Goal: Task Accomplishment & Management: Use online tool/utility

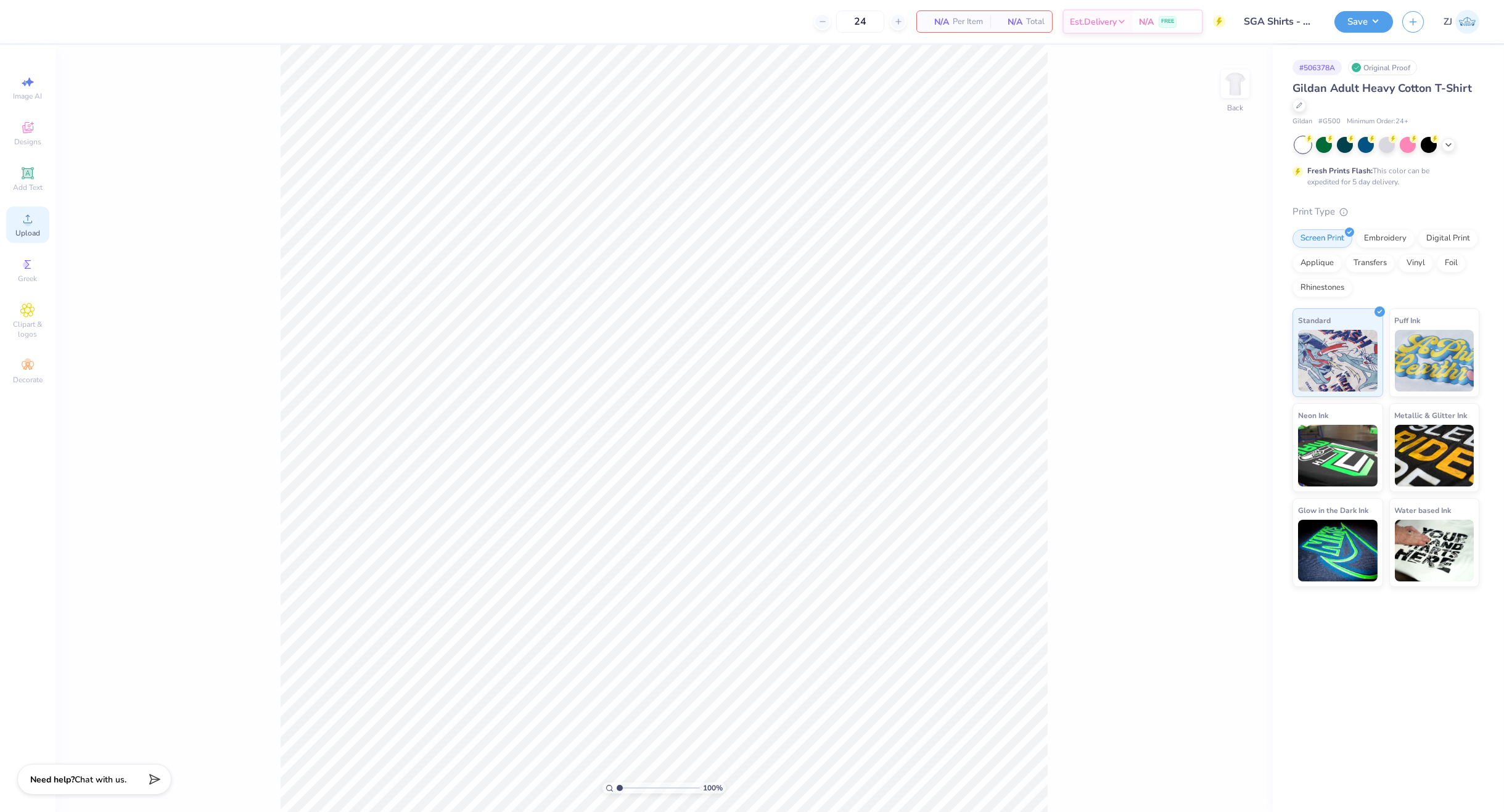
click at [15, 229] on span "Upload" at bounding box center [27, 233] width 25 height 10
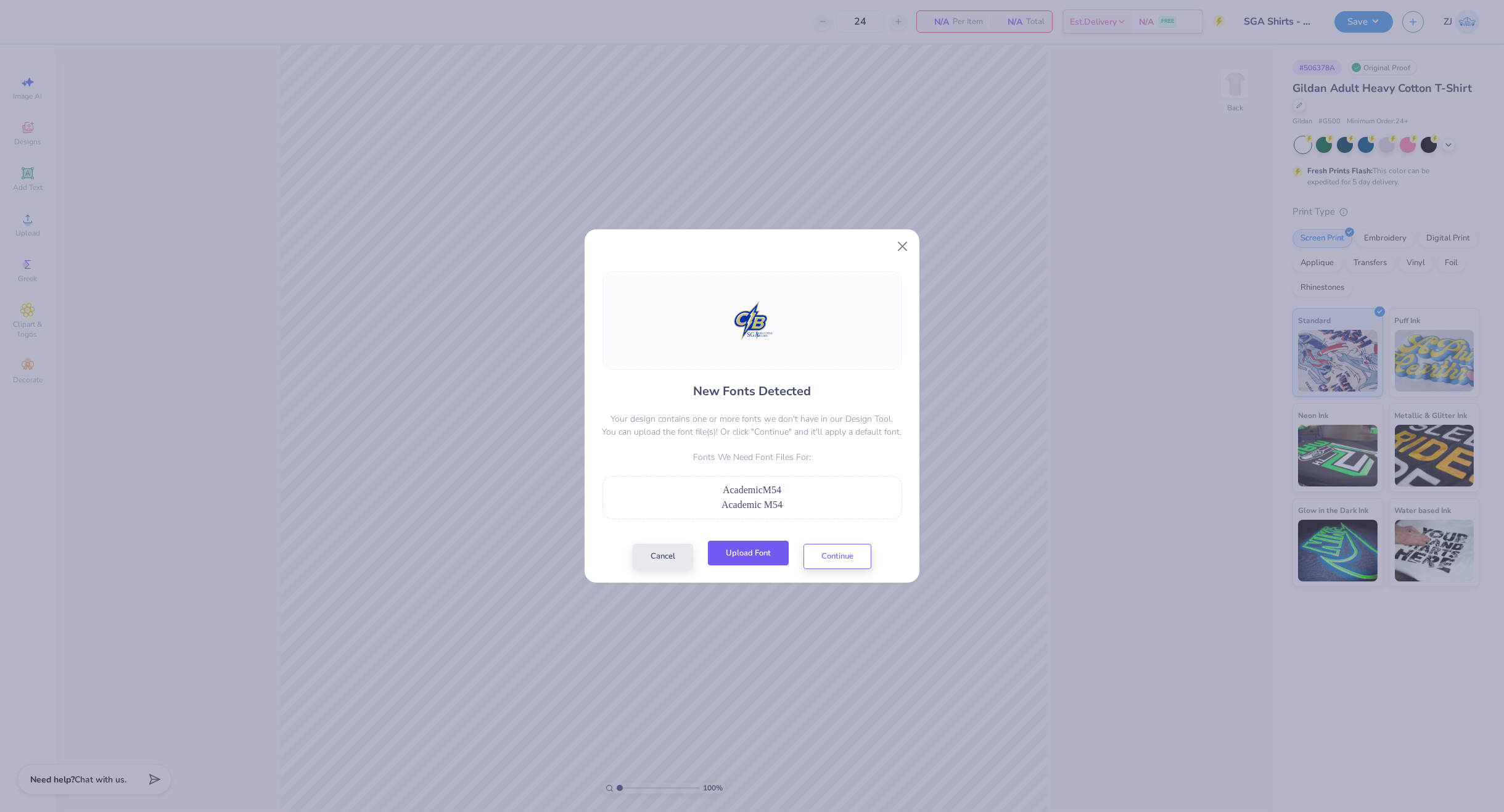
click at [741, 560] on button "Upload Font" at bounding box center [748, 554] width 81 height 25
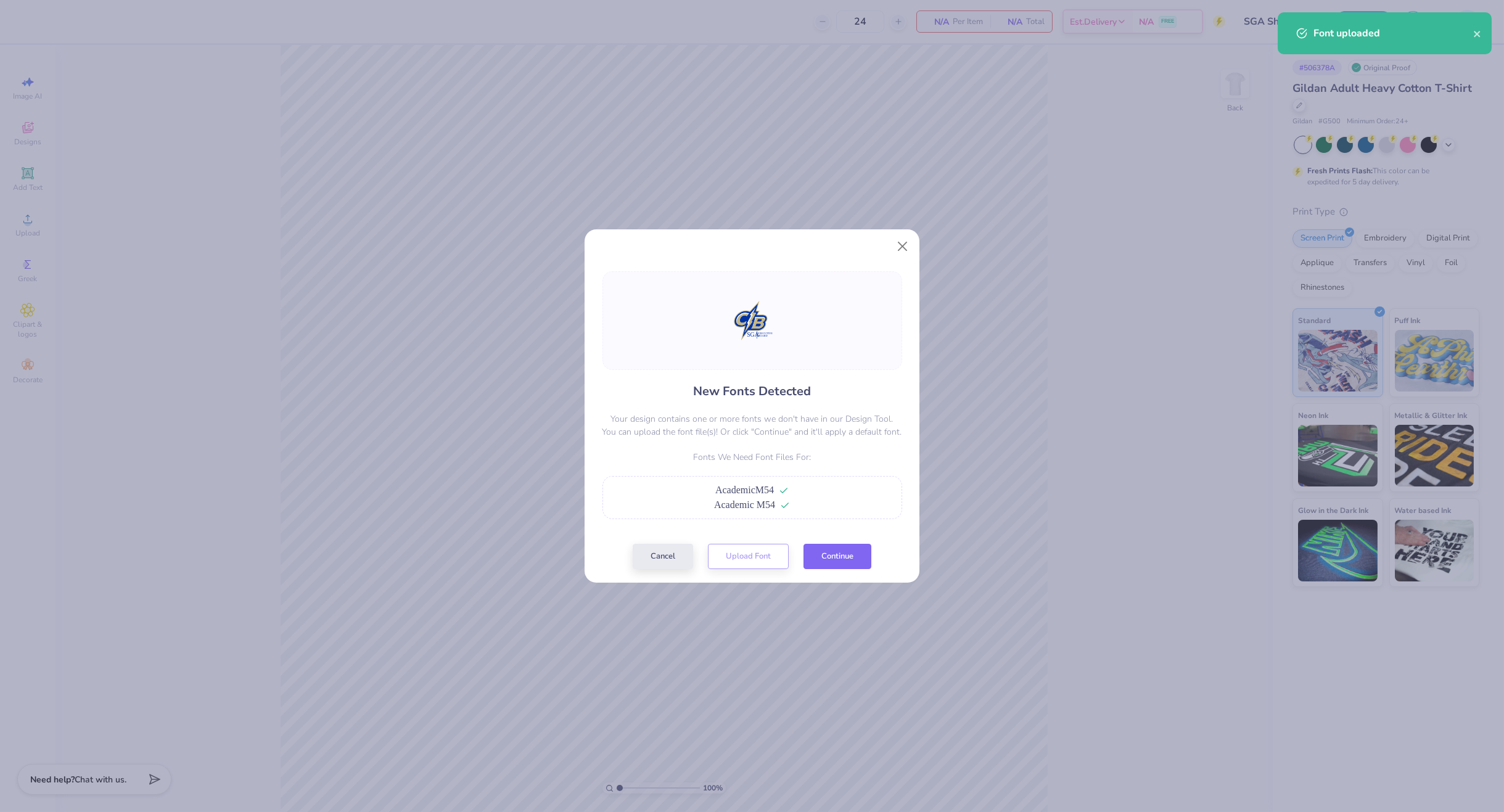
click at [838, 559] on button "Continue" at bounding box center [837, 557] width 68 height 25
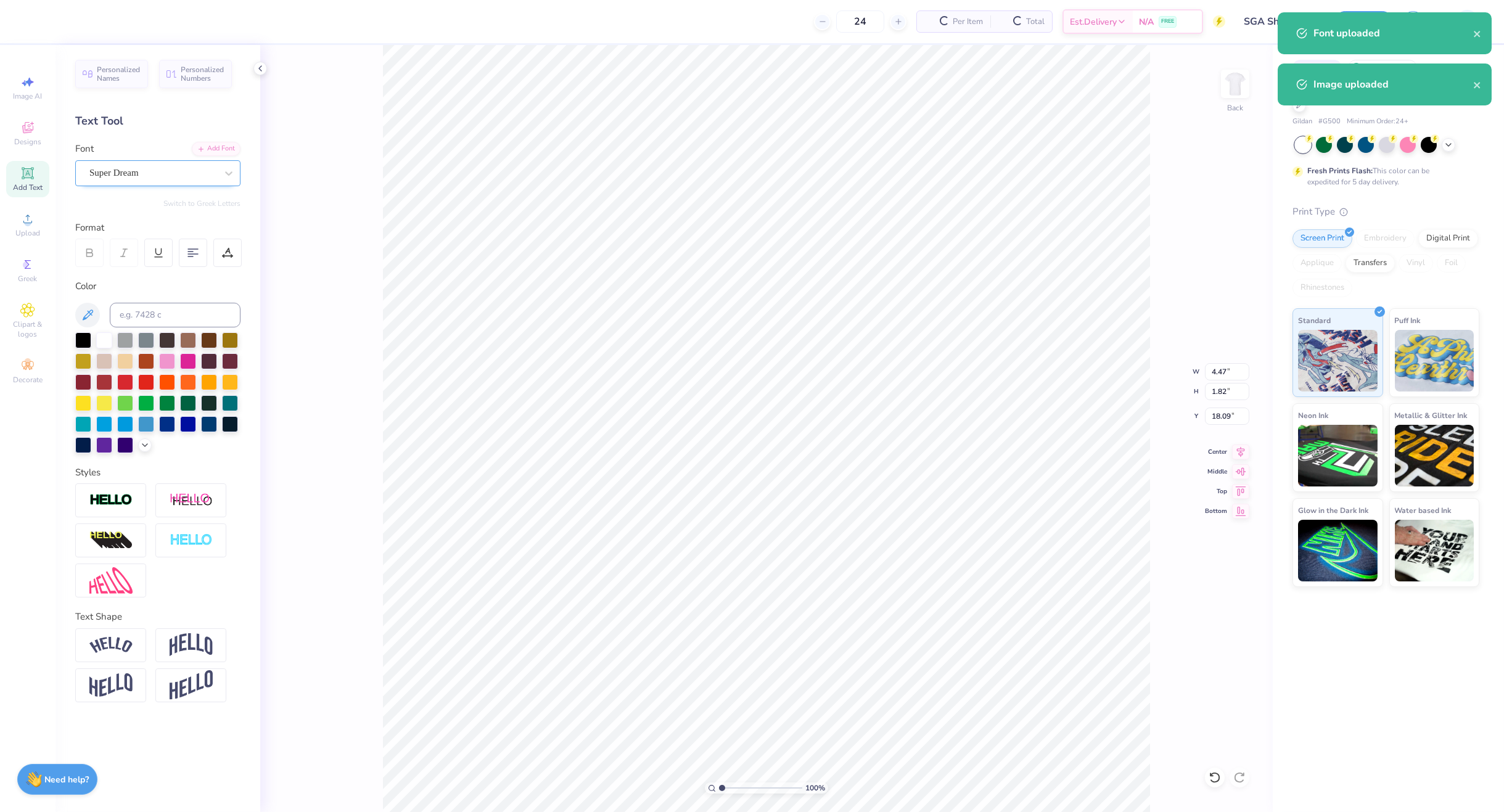
click at [126, 169] on div "Super Dream" at bounding box center [153, 173] width 130 height 19
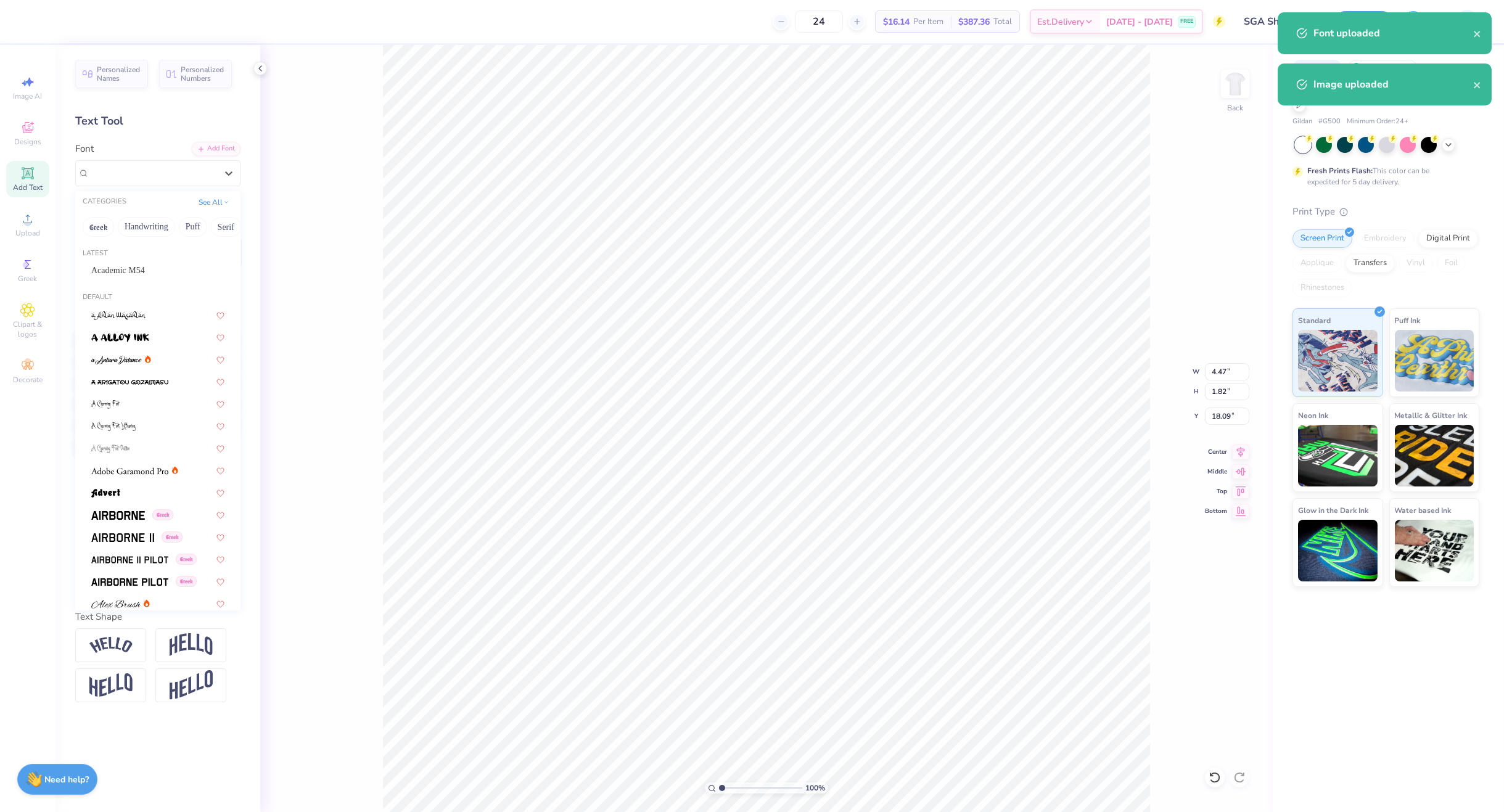
click at [124, 263] on div "Academic M54" at bounding box center [158, 270] width 155 height 20
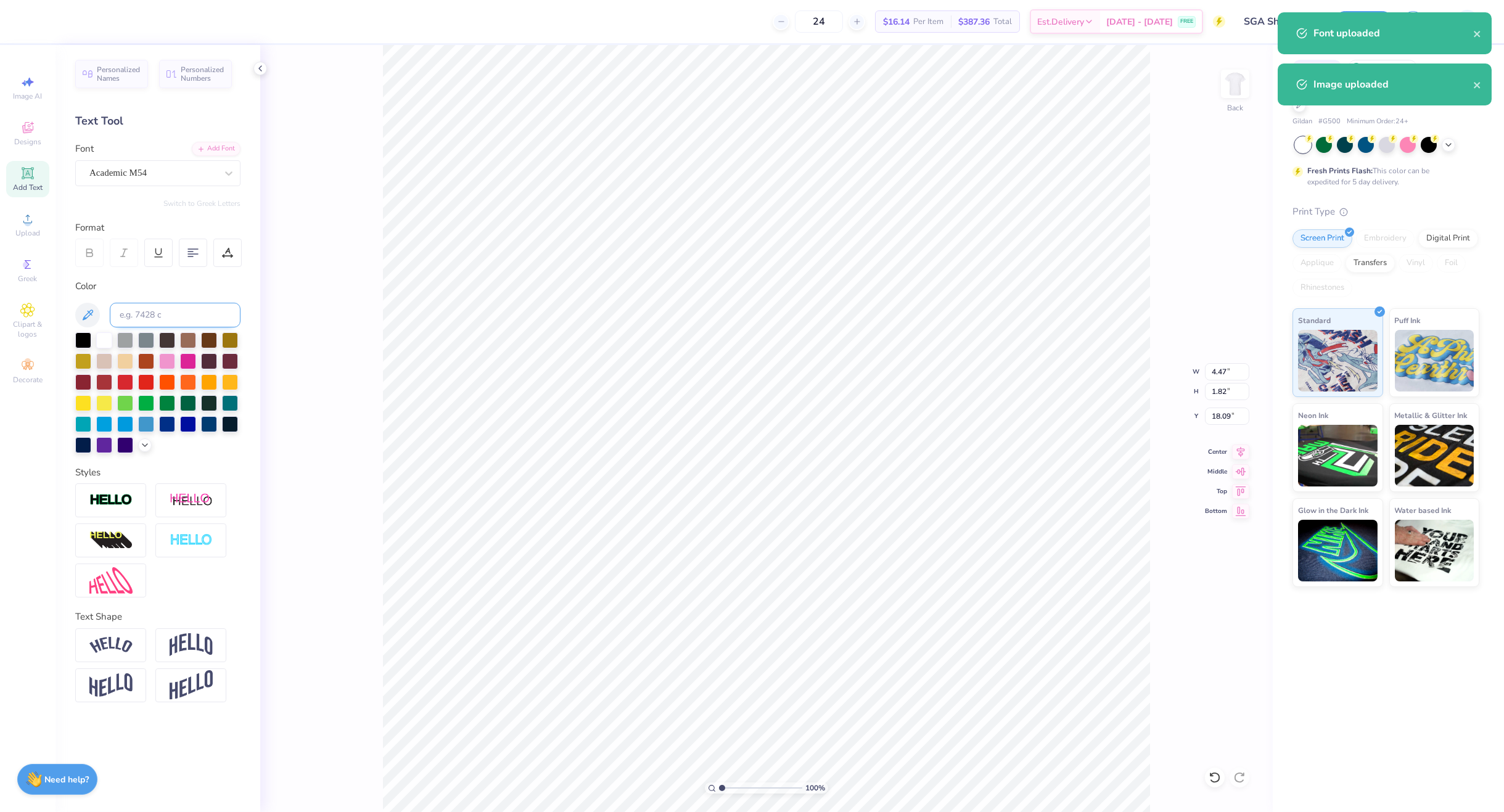
type input "3.72"
type input "1.87"
type input "18.21"
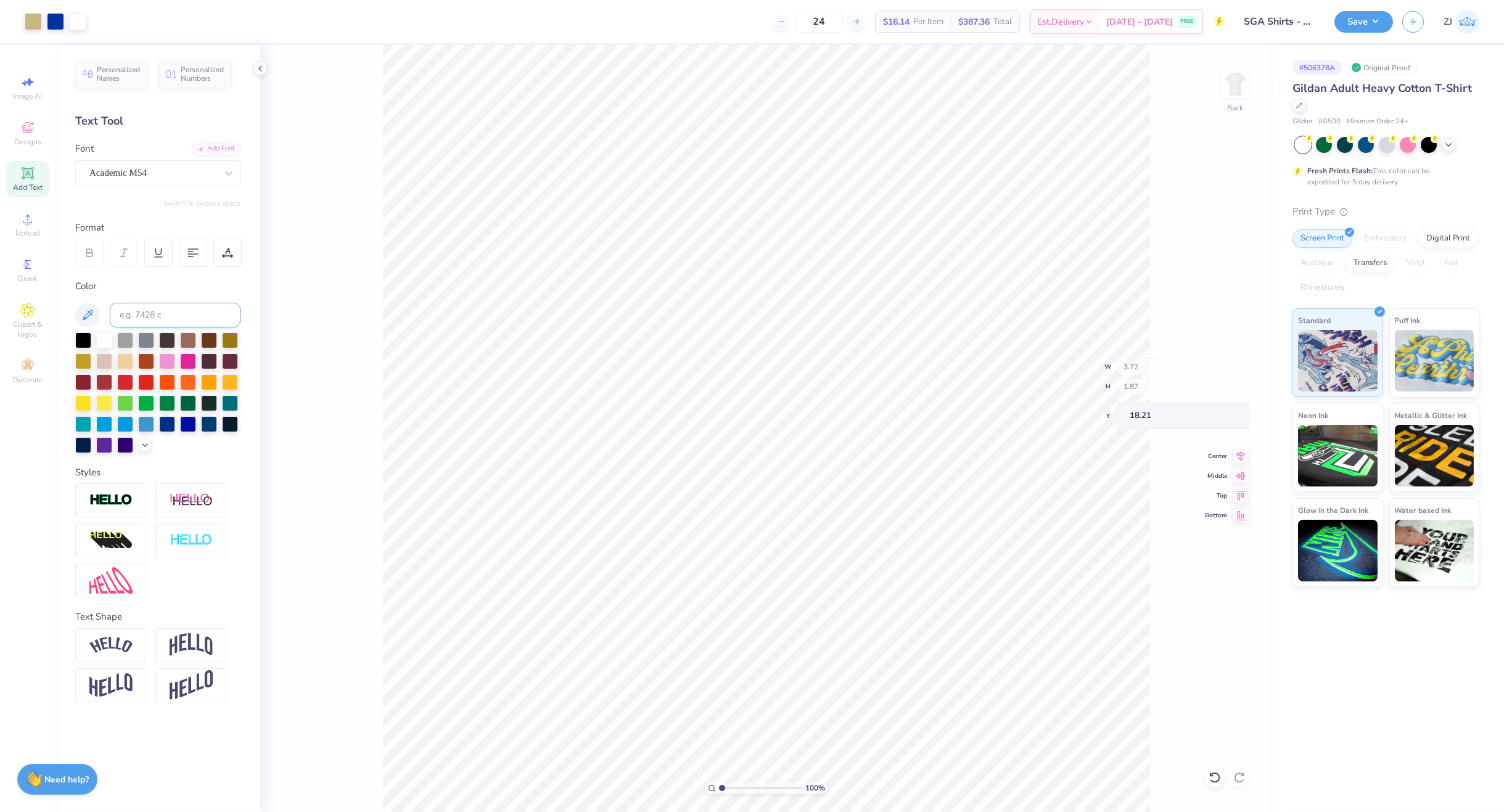
type input "15.02"
type input "15.89"
type input "5.31"
click at [23, 223] on icon at bounding box center [27, 219] width 15 height 15
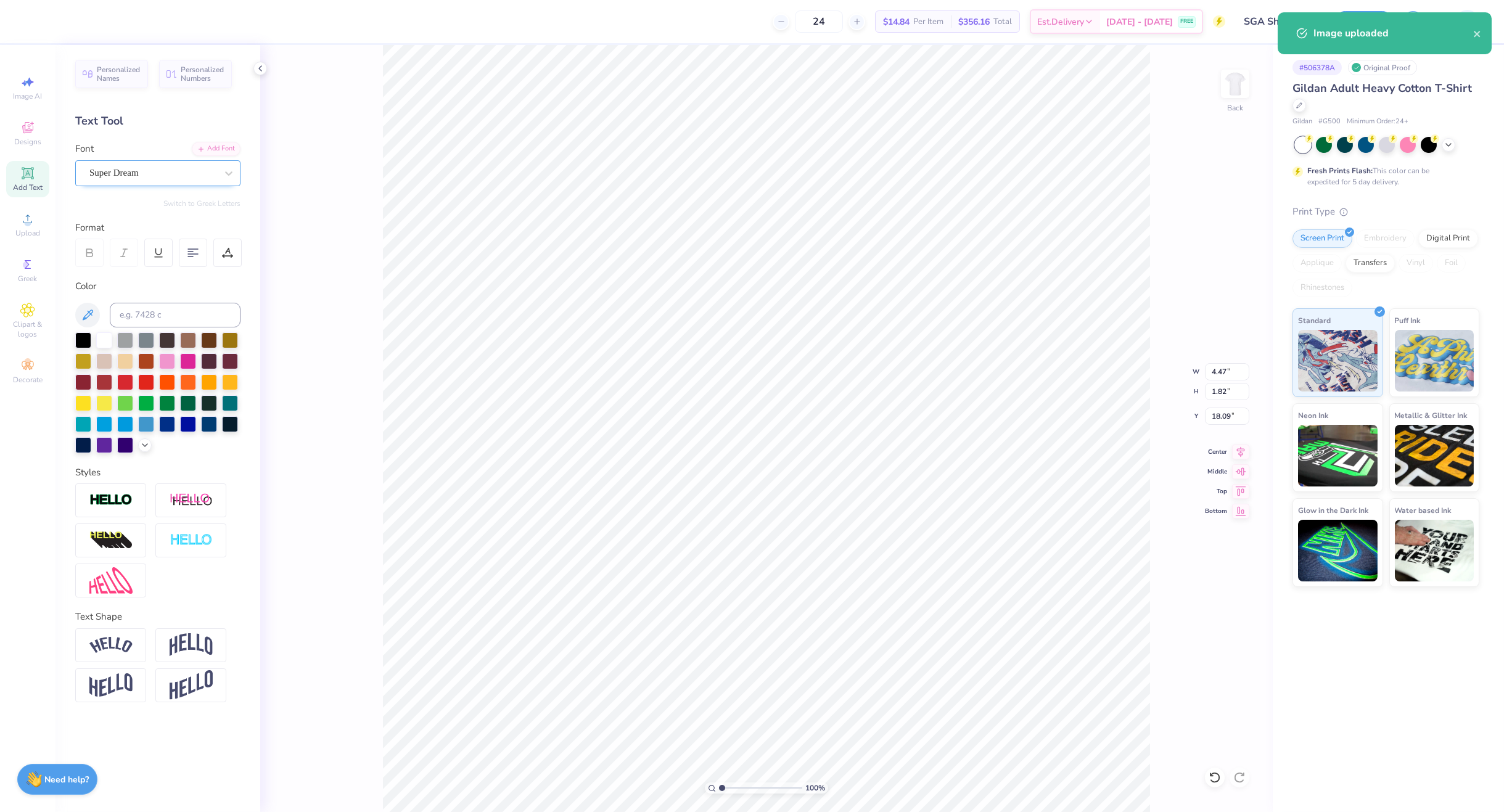
click at [149, 176] on div "Super Dream" at bounding box center [153, 173] width 130 height 19
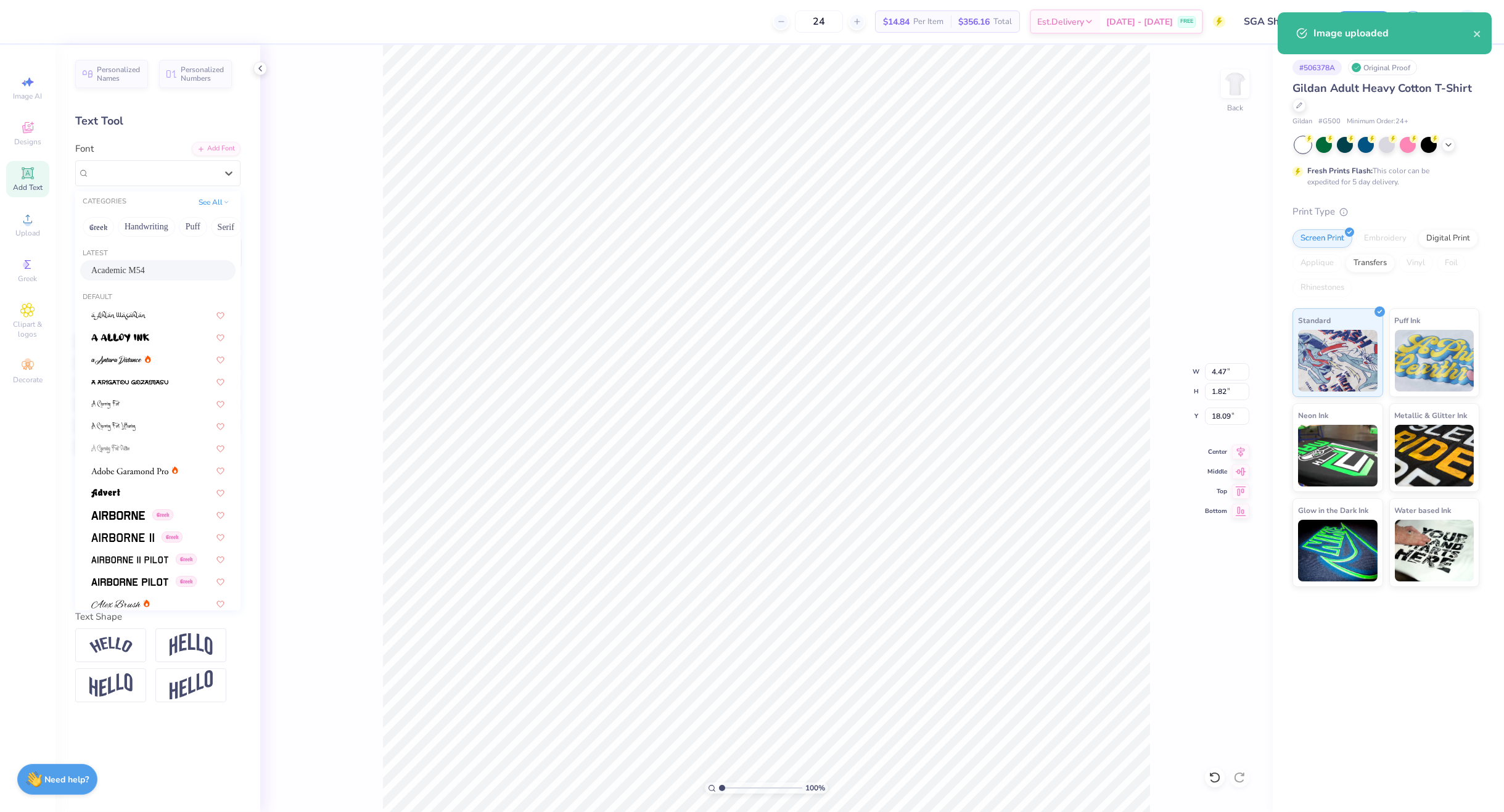
click at [123, 272] on span "Academic M54" at bounding box center [118, 270] width 54 height 13
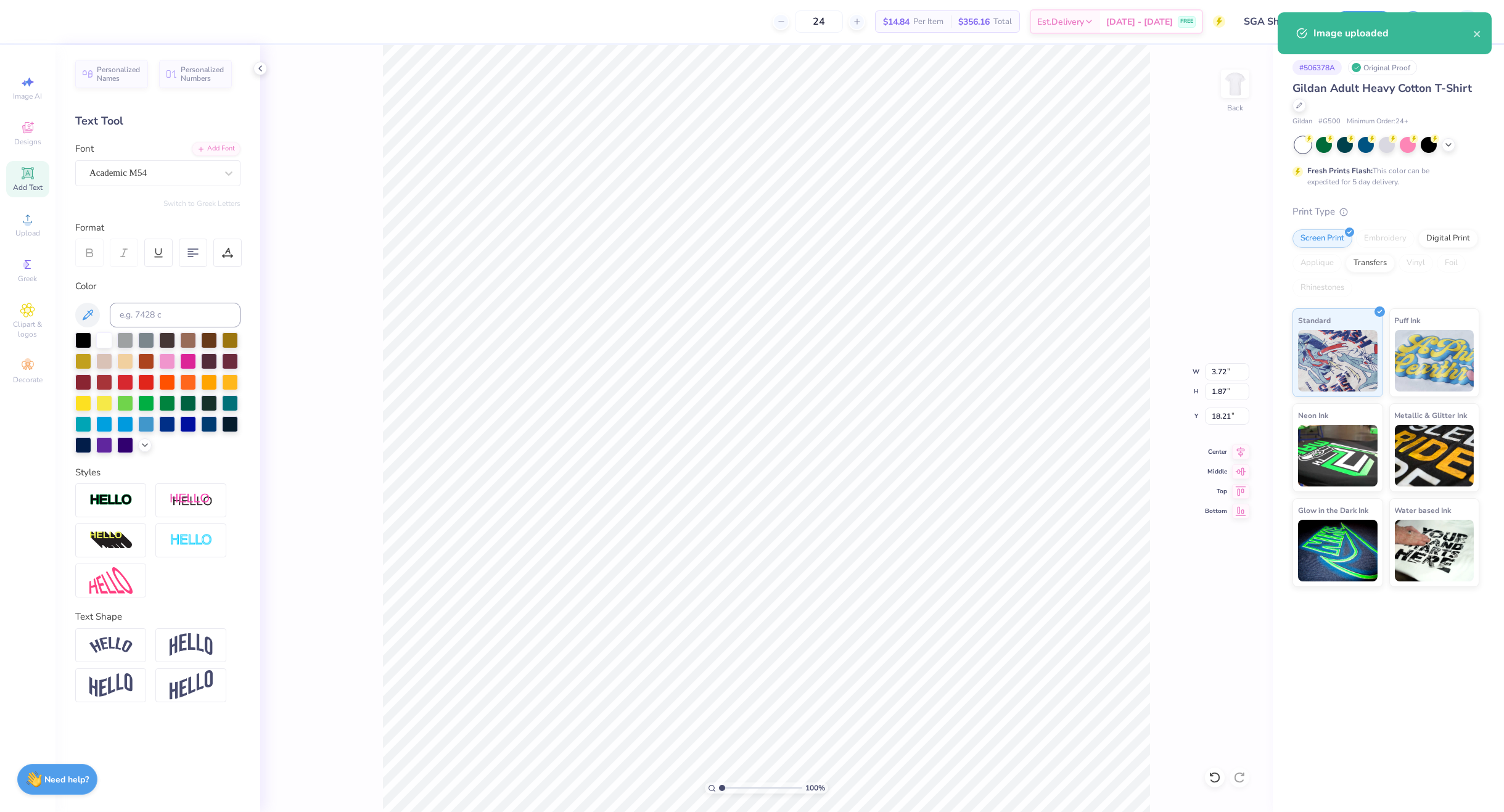
type input "3.72"
type input "1.87"
type input "18.21"
type input "5.44"
type input "0.82"
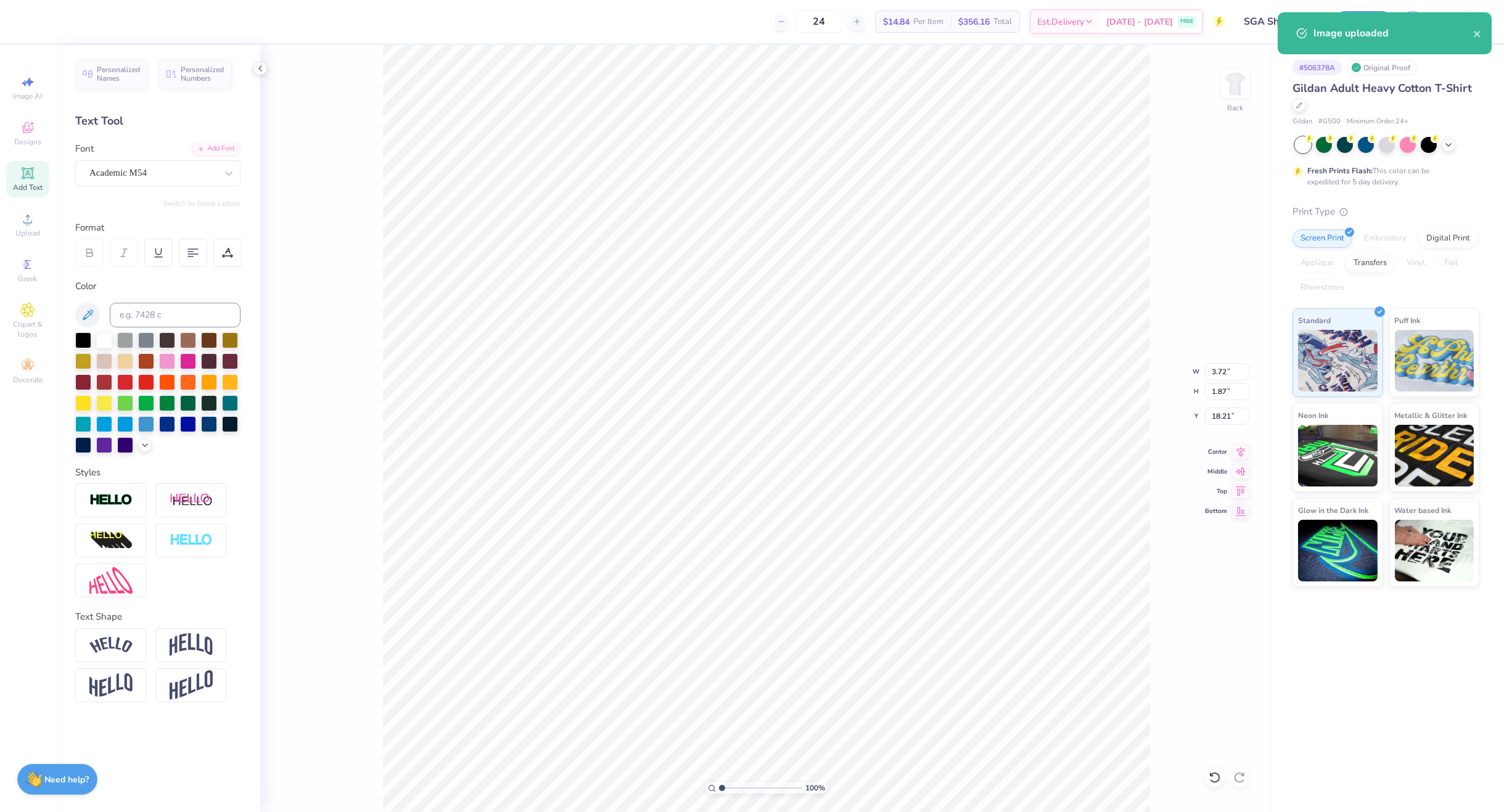
type input "18.03"
click at [136, 163] on div "Super Dream" at bounding box center [158, 173] width 166 height 26
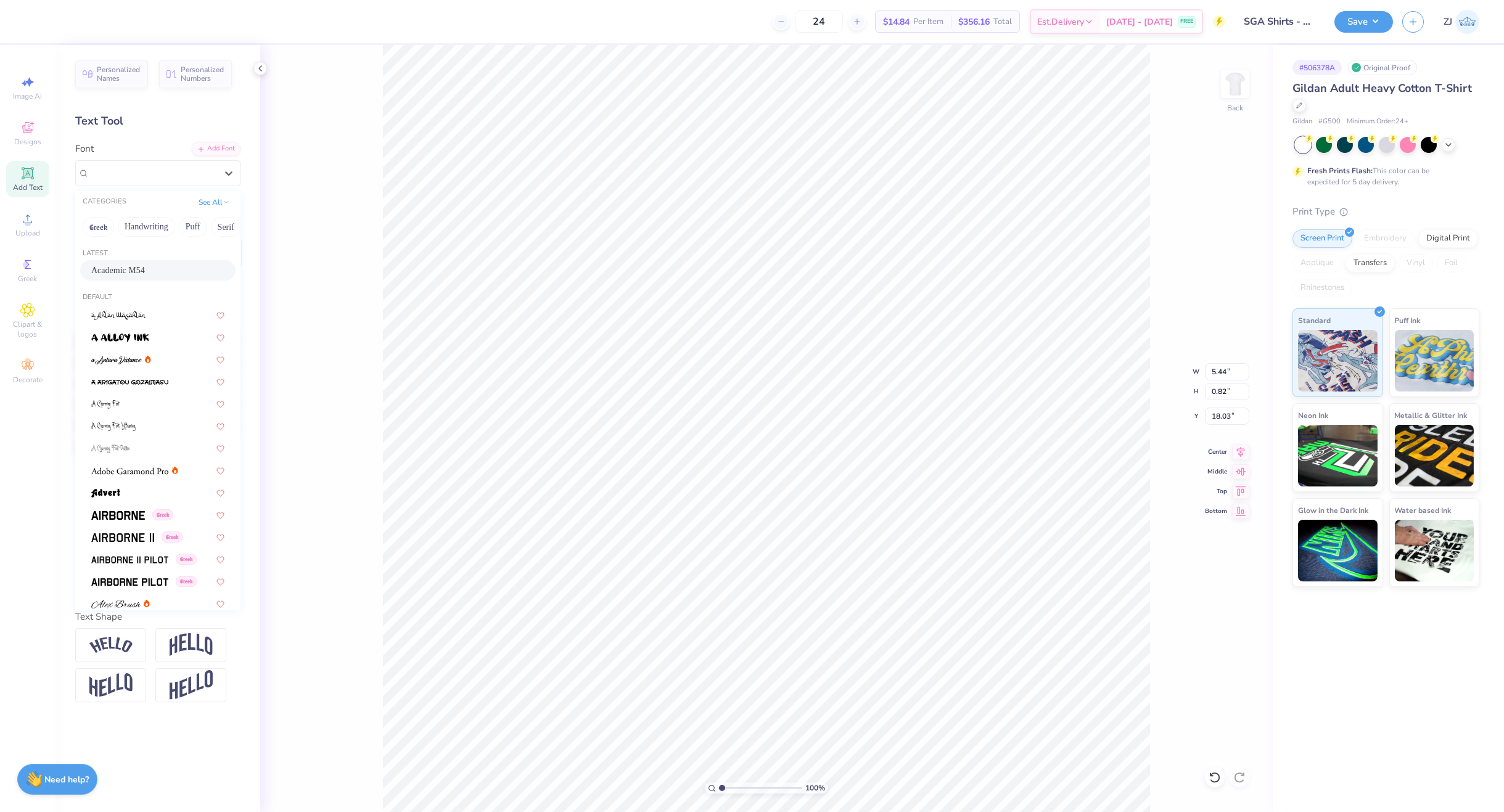
click at [131, 273] on span "Academic M54" at bounding box center [118, 270] width 54 height 13
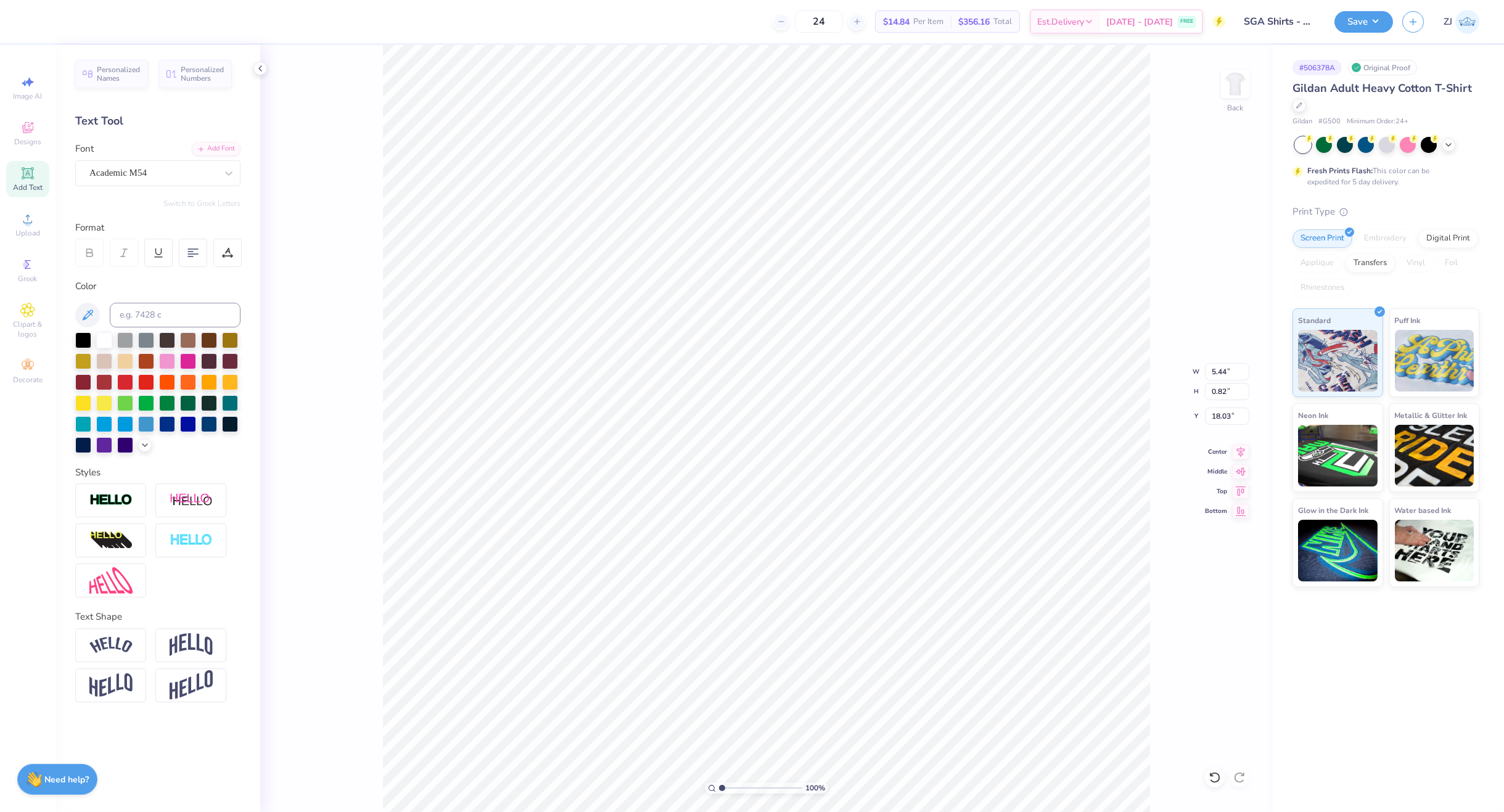
type input "4.98"
type input "0.83"
type input "18.11"
type input "3.34"
type input "0.82"
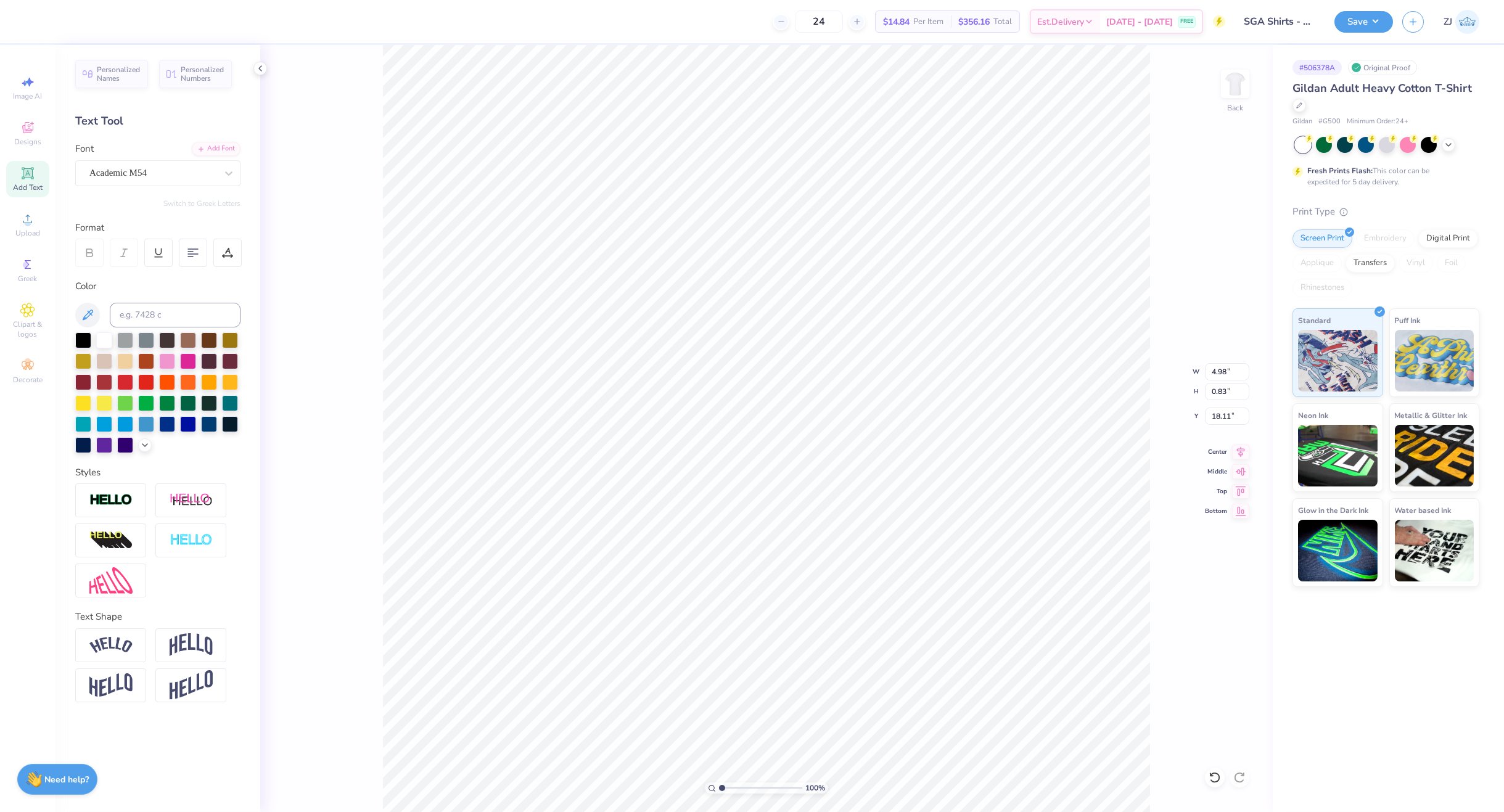
type input "19.05"
click at [174, 184] on div "Super Dream" at bounding box center [158, 173] width 166 height 26
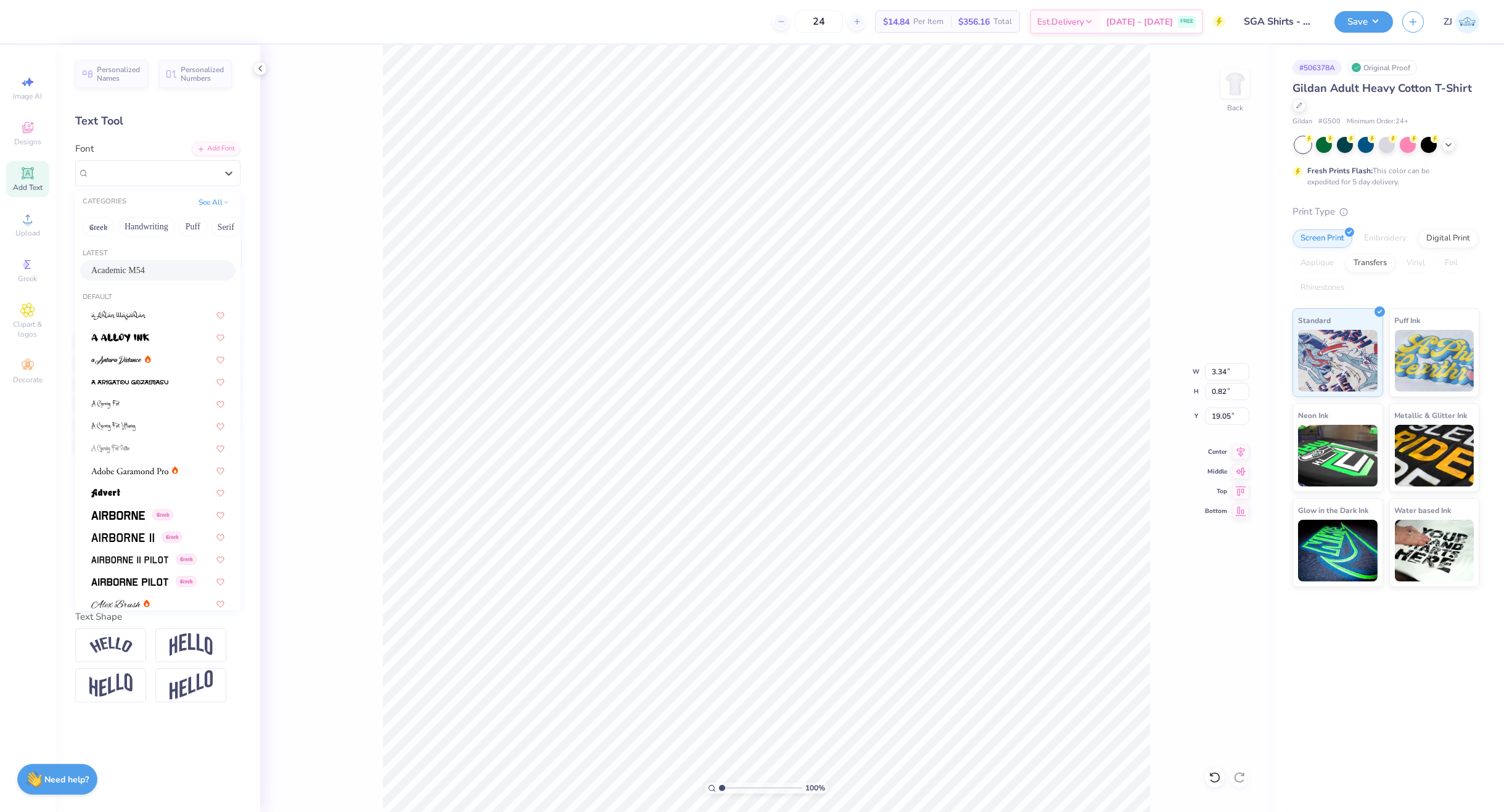
click at [123, 272] on span "Academic M54" at bounding box center [118, 270] width 54 height 13
type input "2.90"
type input "0.83"
type input "19.12"
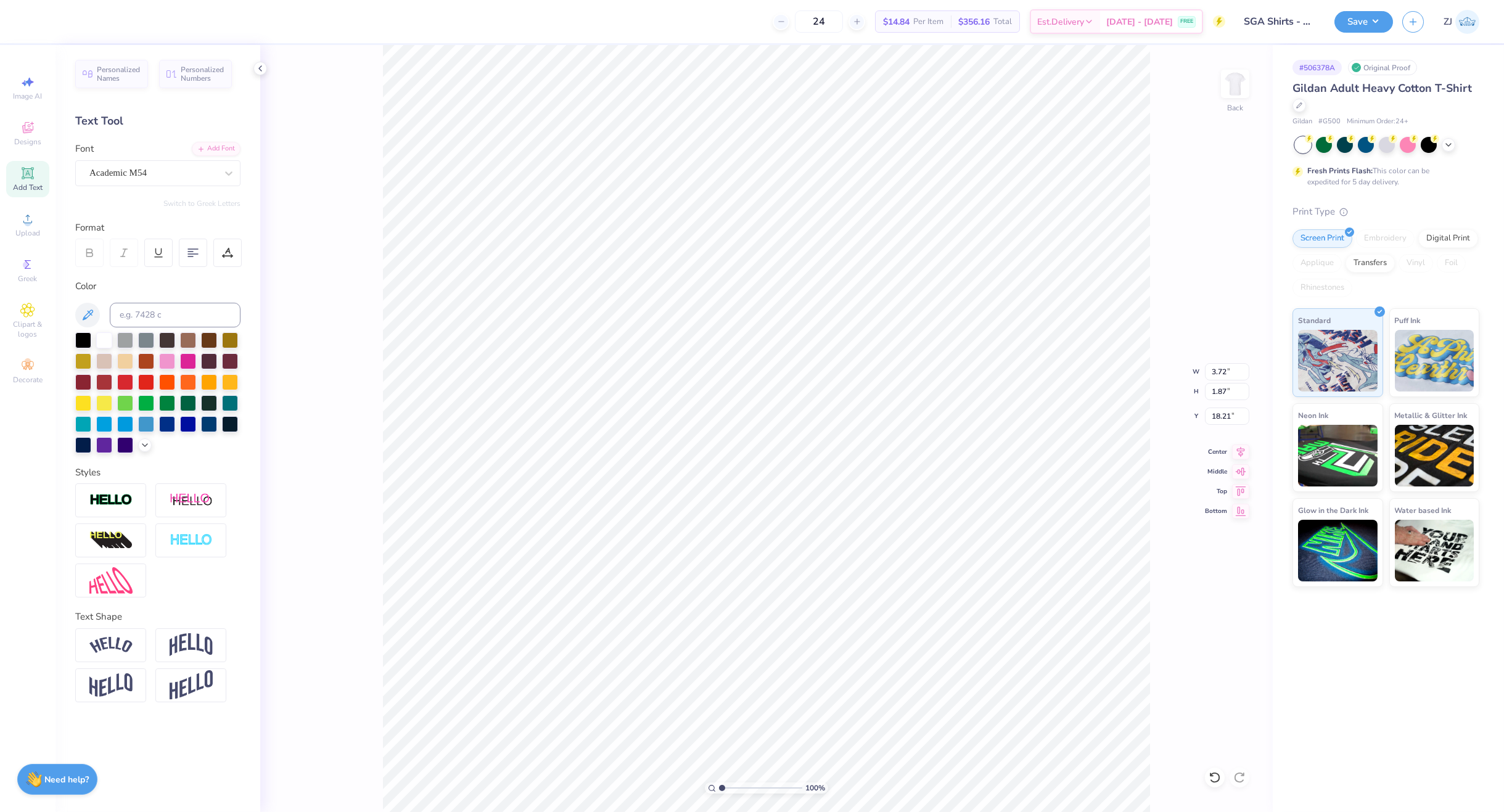
type input "18.07"
type input "1.84"
type input "18.09"
click at [1223, 373] on input "14.60" at bounding box center [1227, 372] width 44 height 17
type input "3.50"
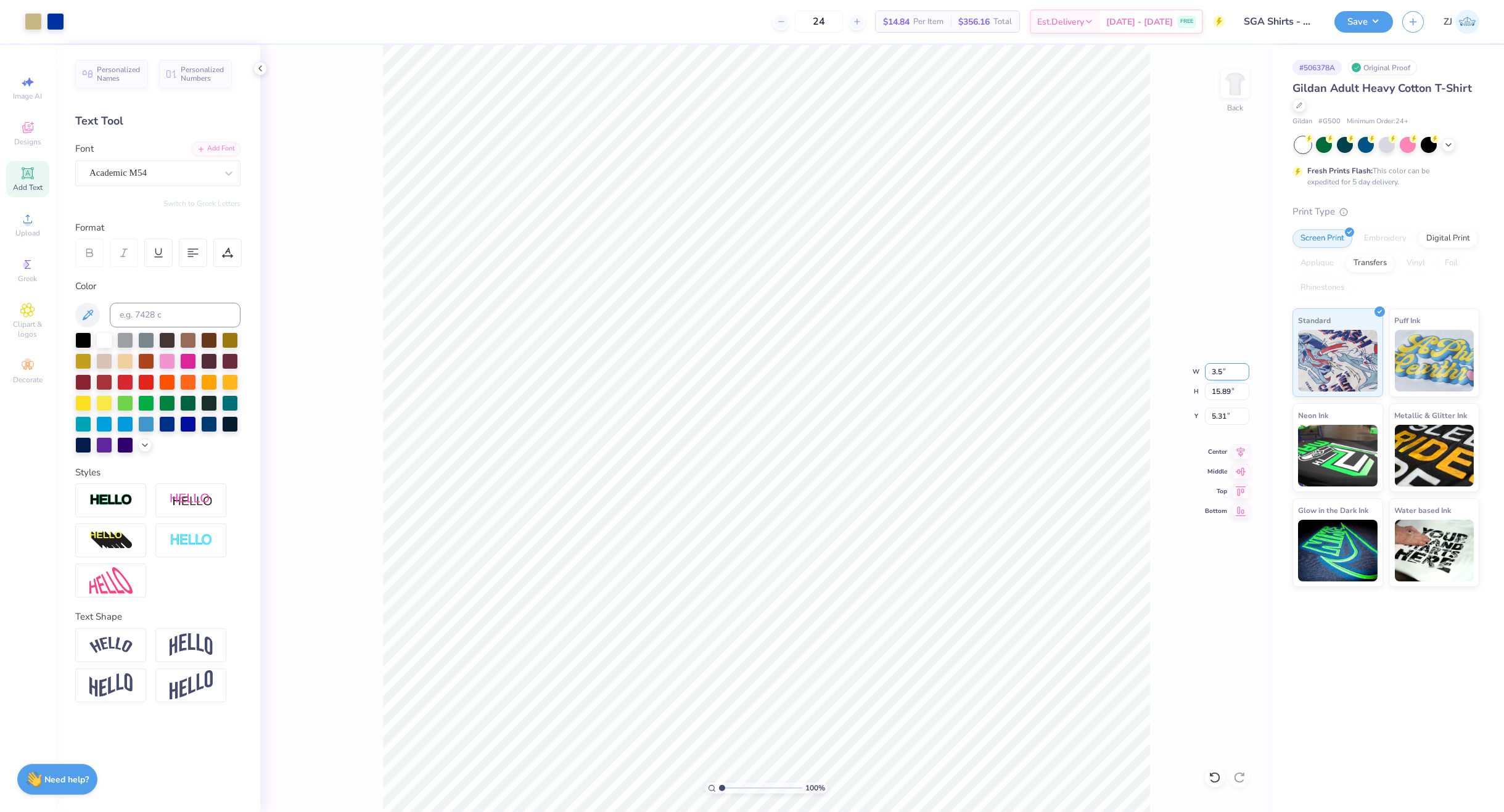
type input "3.81"
type input "3.00"
click at [1232, 79] on img at bounding box center [1235, 84] width 49 height 49
click at [26, 236] on span "Upload" at bounding box center [27, 233] width 25 height 10
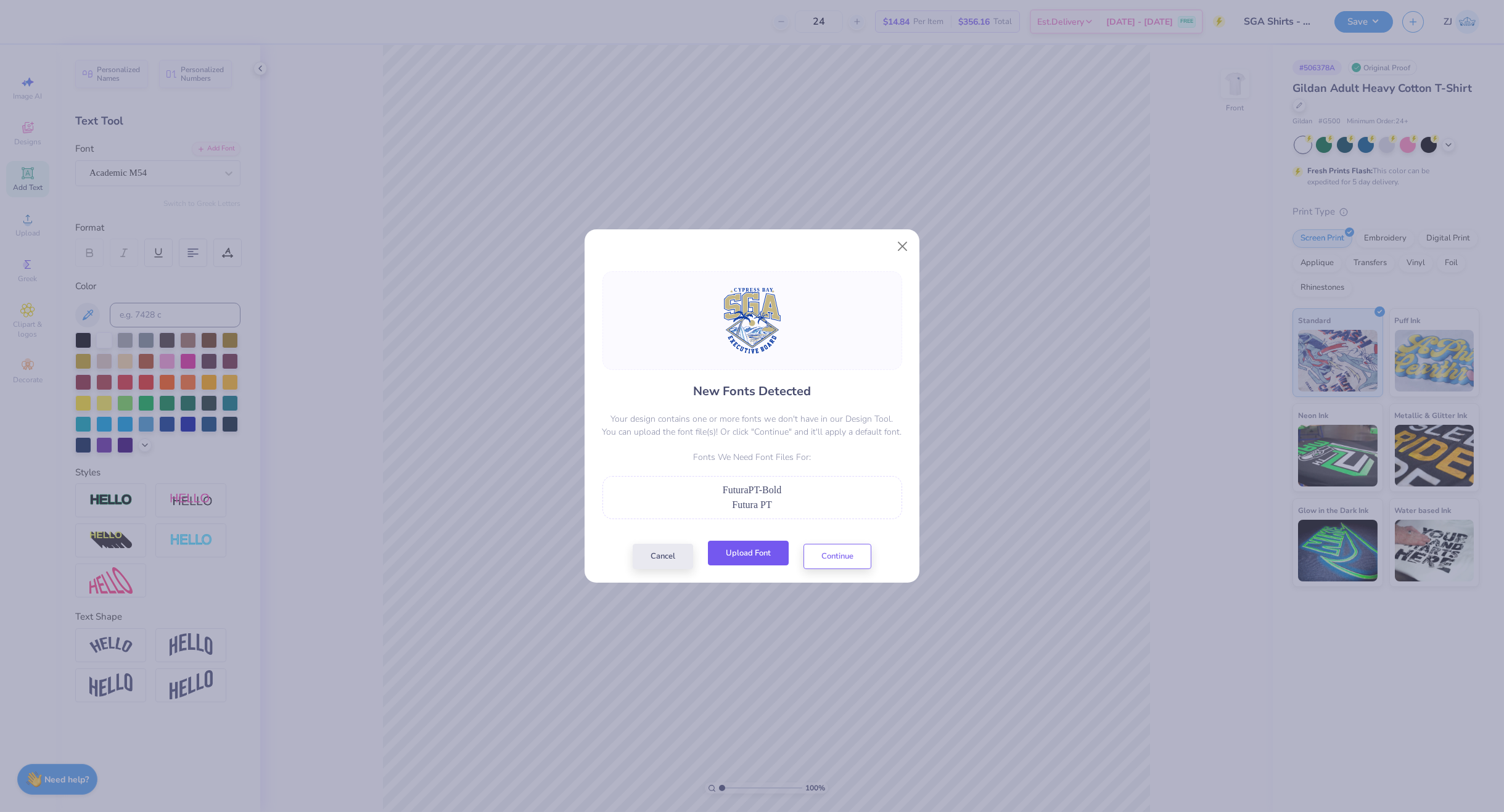
click at [743, 557] on button "Upload Font" at bounding box center [748, 554] width 81 height 25
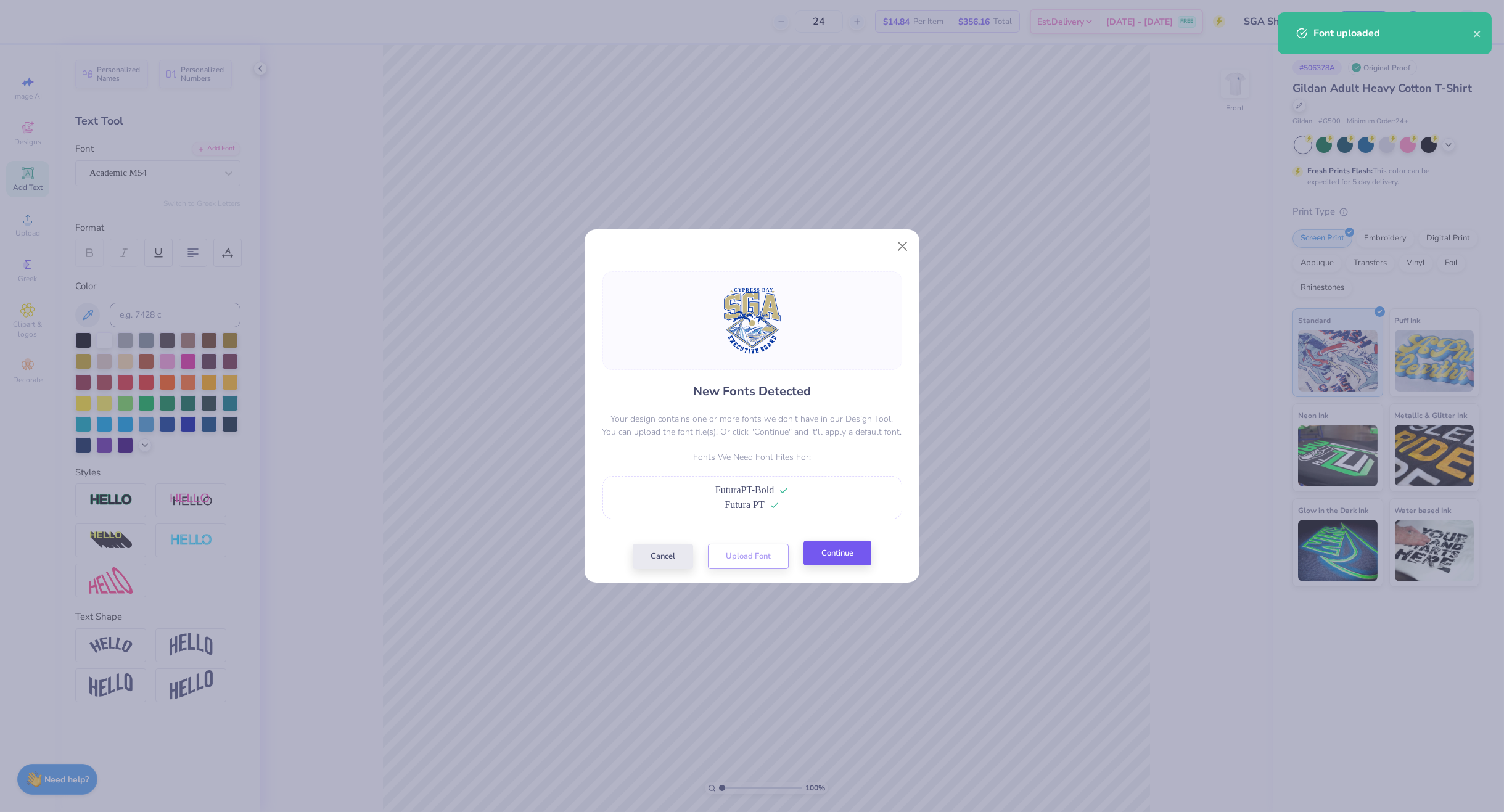
drag, startPoint x: 833, startPoint y: 567, endPoint x: 832, endPoint y: 555, distance: 12.0
click at [832, 567] on div "Cancel Upload Font Continue" at bounding box center [752, 557] width 239 height 25
click at [831, 555] on button "Continue" at bounding box center [837, 554] width 68 height 25
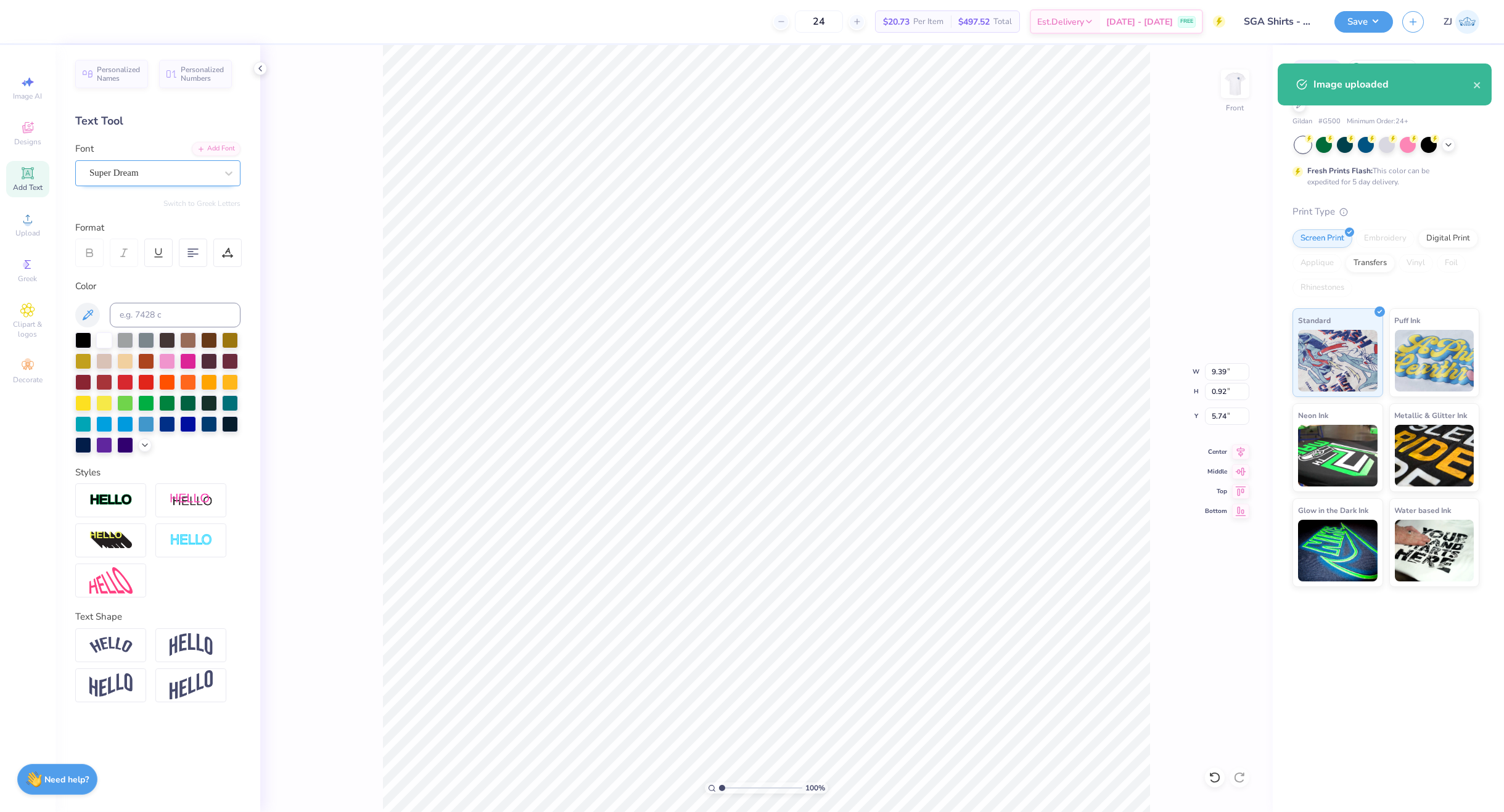
click at [145, 179] on div "Super Dream" at bounding box center [153, 173] width 130 height 19
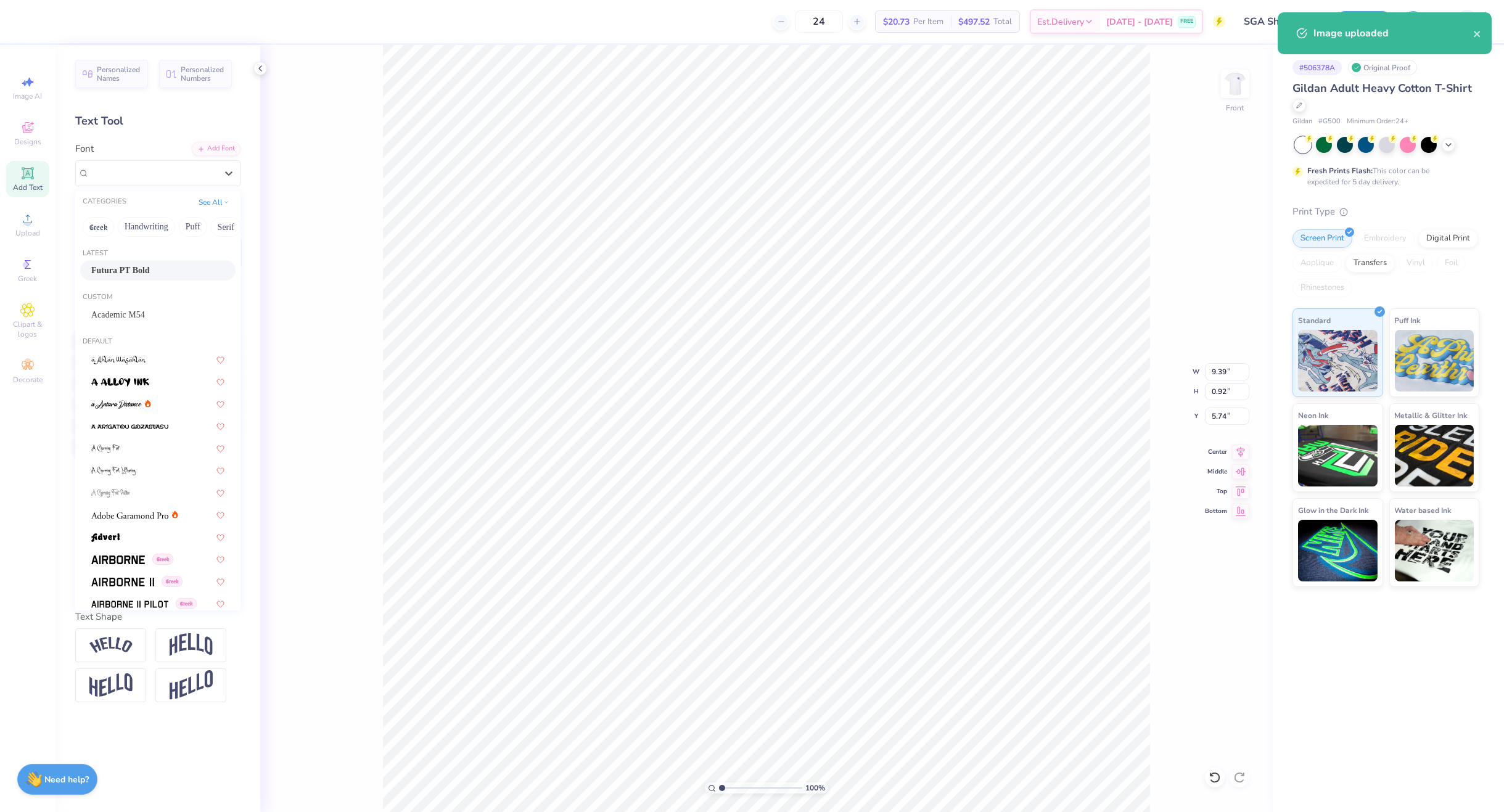
click at [146, 261] on div "Futura PT Bold" at bounding box center [158, 270] width 155 height 20
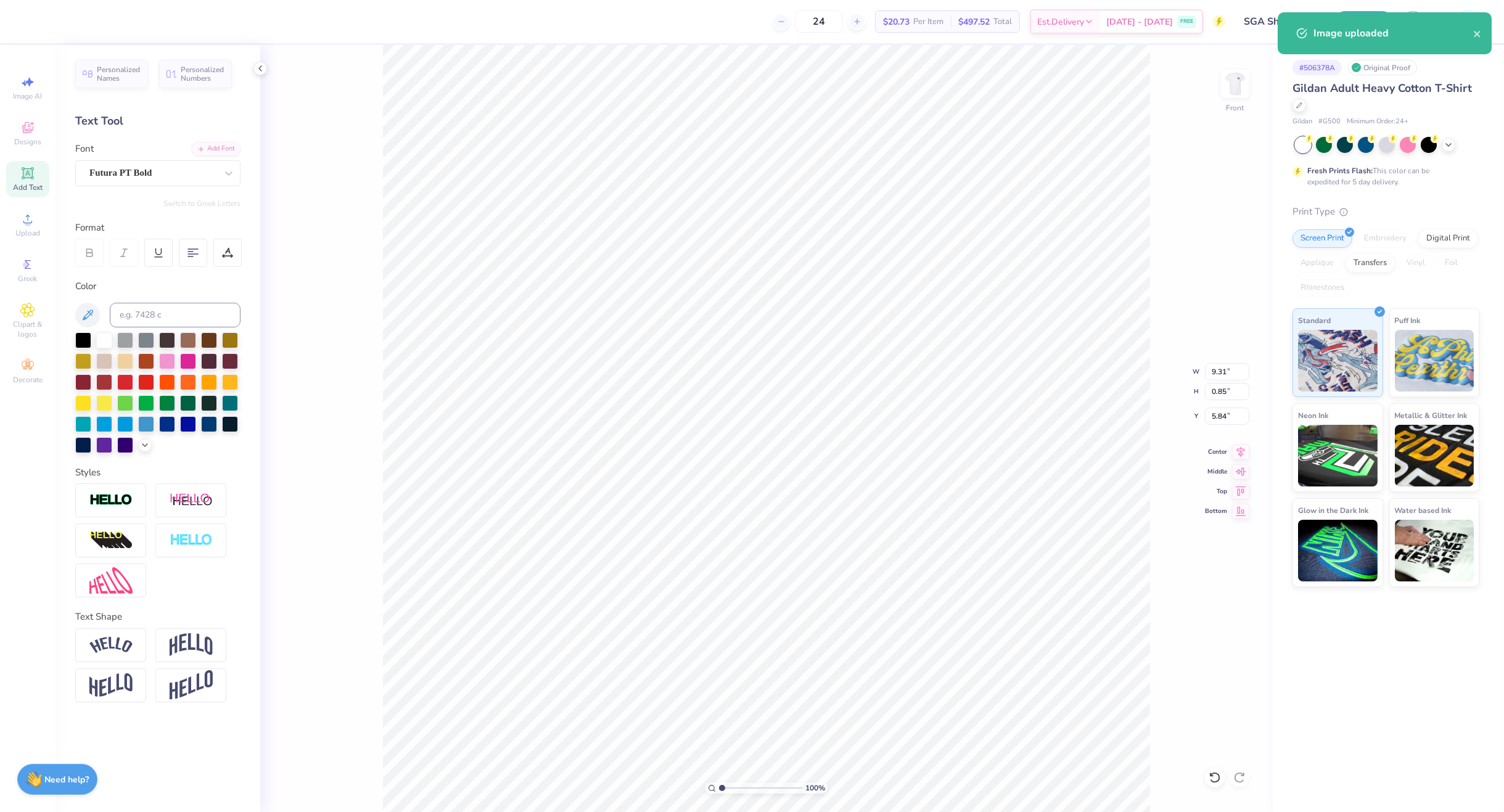
type input "9.31"
type input "0.85"
type input "5.84"
click at [193, 650] on img at bounding box center [191, 645] width 43 height 23
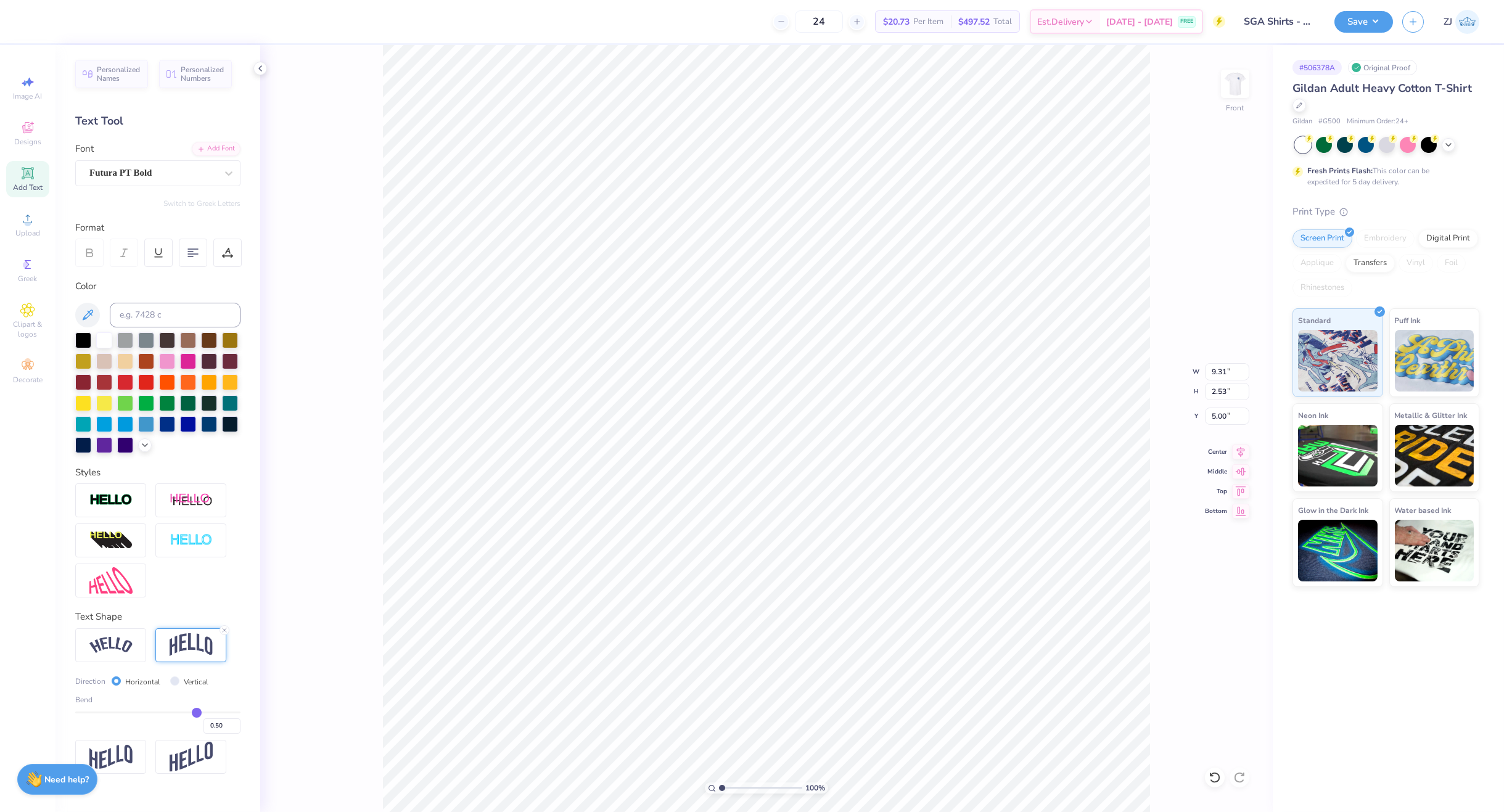
type input "2.53"
type input "5.00"
click at [215, 727] on input "0.50" at bounding box center [222, 726] width 37 height 15
click at [223, 727] on input "0.50" at bounding box center [222, 726] width 37 height 15
click at [215, 727] on input "0.50" at bounding box center [222, 726] width 37 height 15
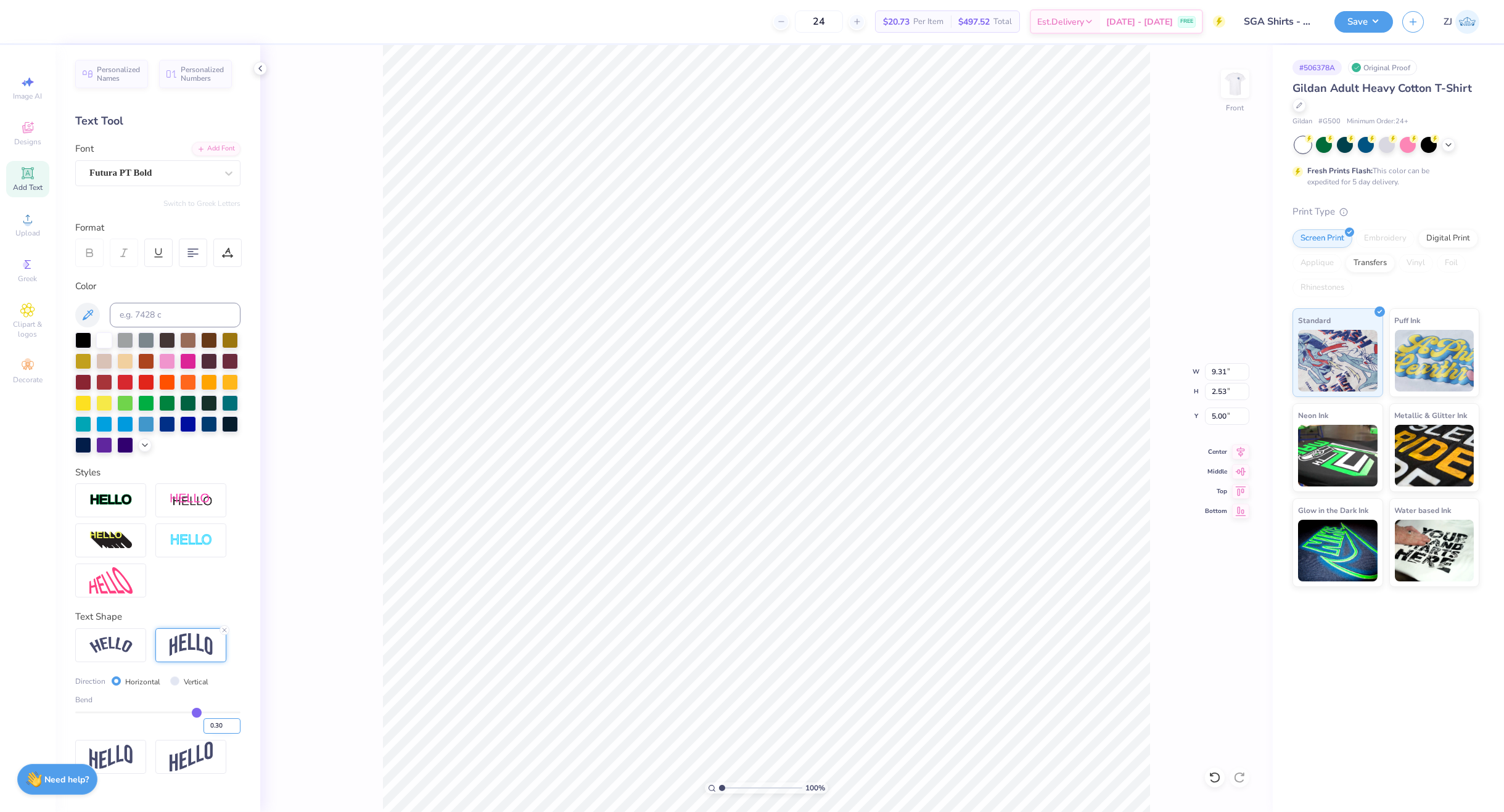
type input "0.30"
type input "0.3"
type input "1.81"
type input "5.36"
drag, startPoint x: 229, startPoint y: 728, endPoint x: 216, endPoint y: 729, distance: 13.0
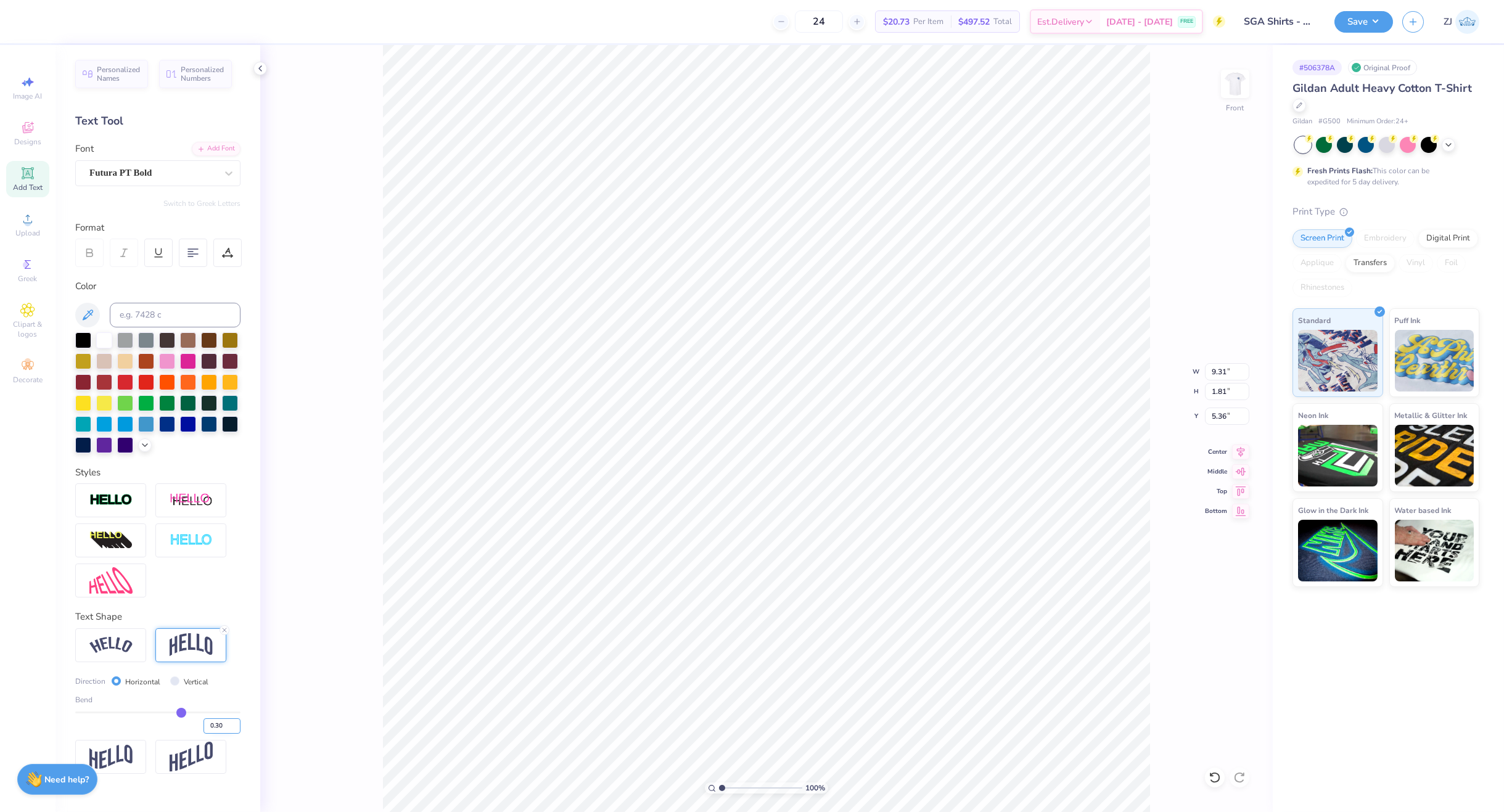
click at [216, 729] on input "0.30" at bounding box center [222, 726] width 37 height 15
type input "0.20"
type input "0.2"
type input "1.47"
type input "5.53"
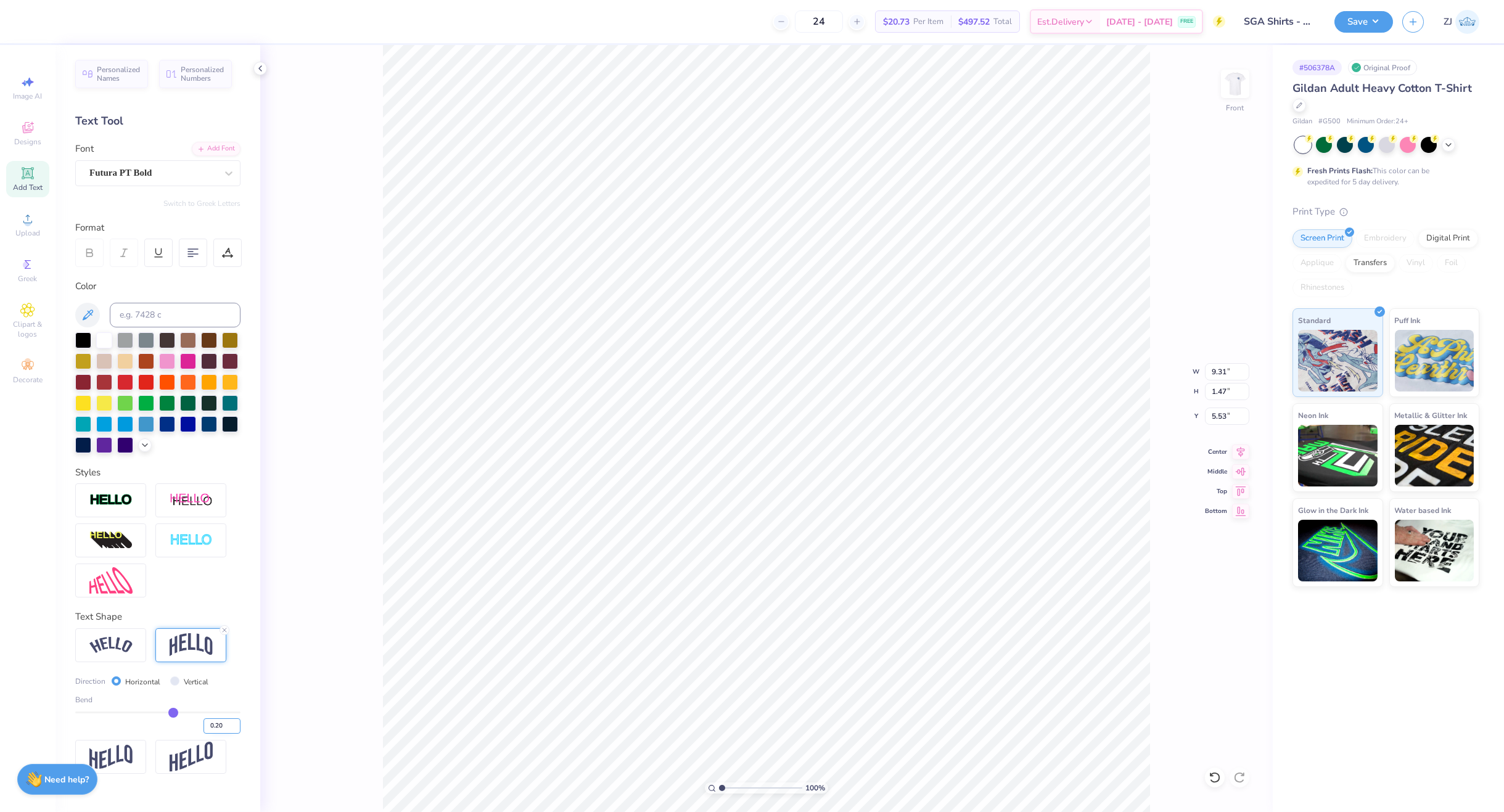
drag, startPoint x: 226, startPoint y: 726, endPoint x: 215, endPoint y: 728, distance: 11.2
click at [215, 728] on input "0.20" at bounding box center [222, 726] width 37 height 15
type input "0.15"
type input "1.31"
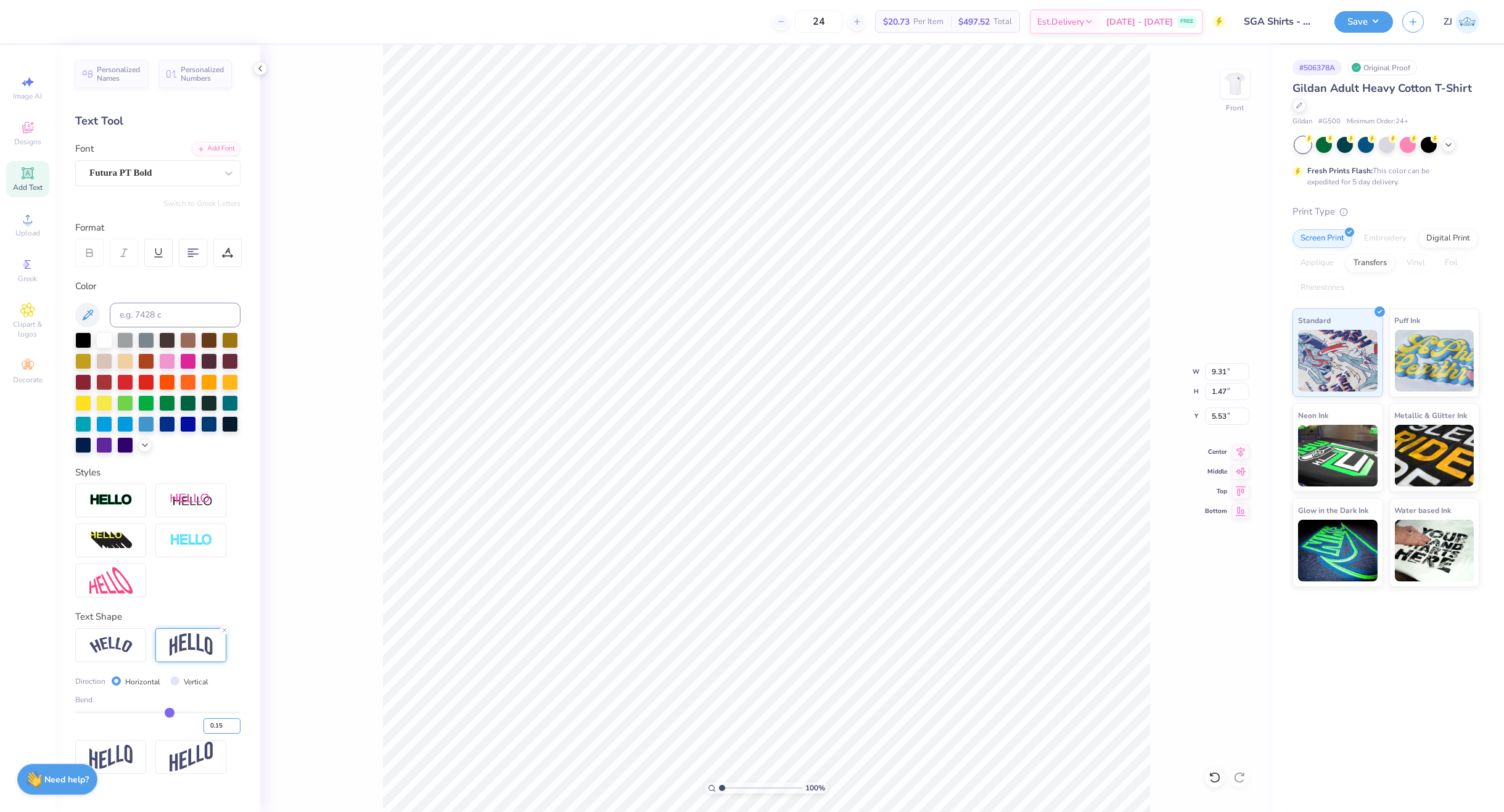
type input "5.61"
type input "14.65"
type input "16.55"
type input "6.20"
click at [1223, 370] on input "14.65" at bounding box center [1227, 372] width 44 height 17
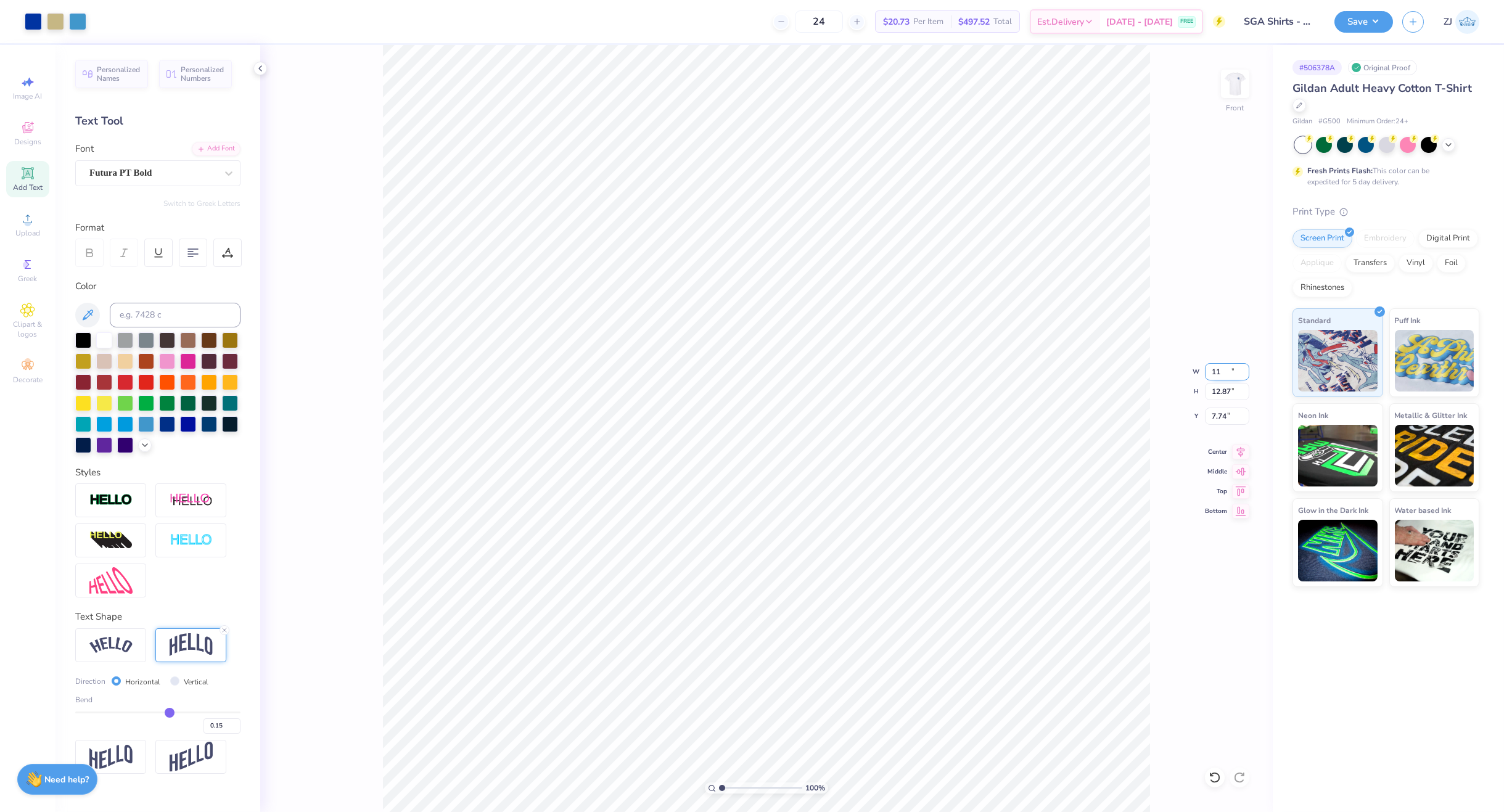
type input "11.00"
type input "12.87"
type input "7.74"
click at [1220, 416] on input "7.74" at bounding box center [1227, 416] width 44 height 17
click at [1223, 389] on input "12.87" at bounding box center [1227, 391] width 44 height 17
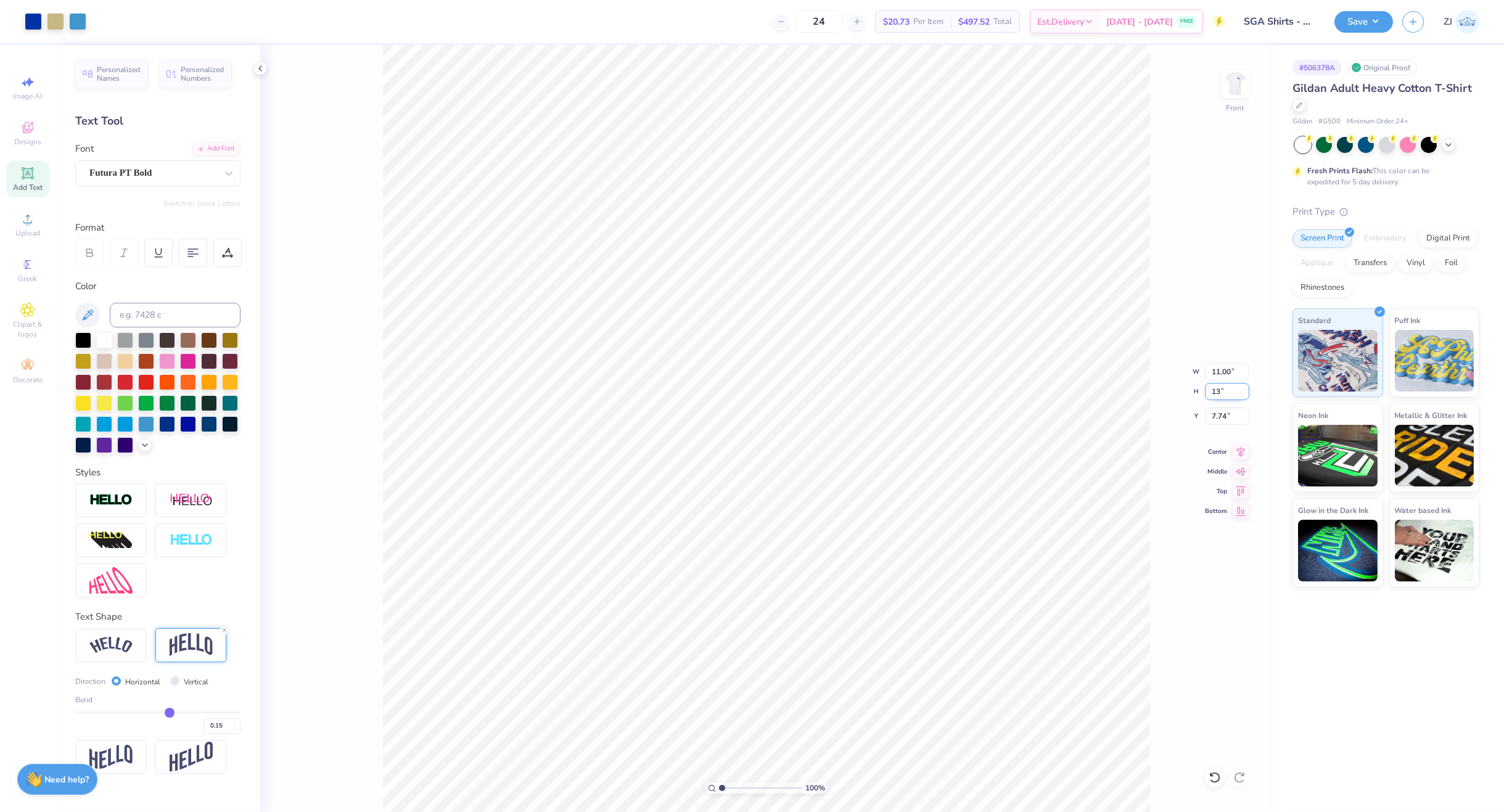
type input "13"
type input "11.11"
type input "13.00"
type input "7.68"
click at [1221, 394] on input "13.00" at bounding box center [1227, 391] width 44 height 17
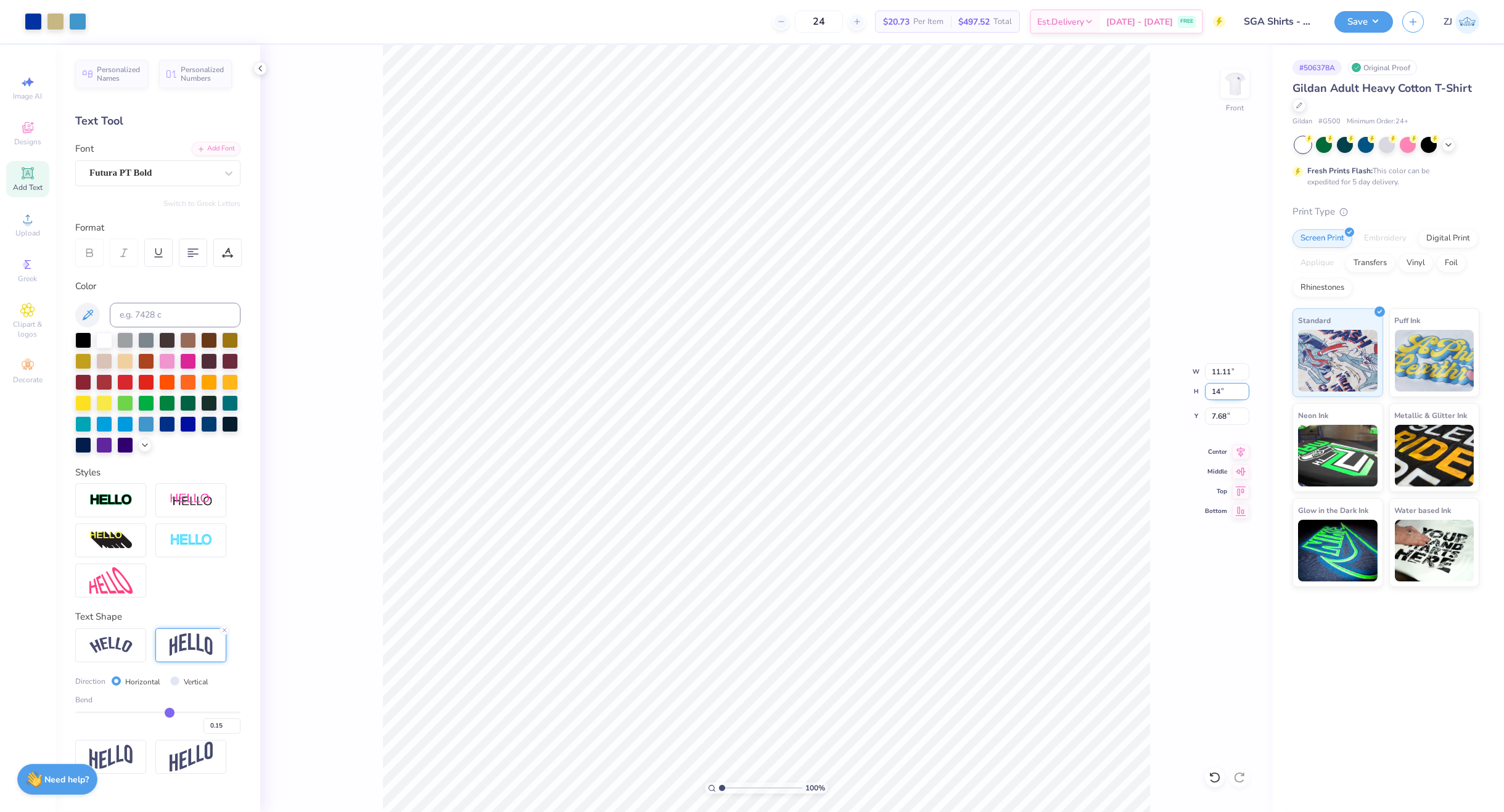
type input "14"
type input "11.97"
type input "14.00"
click at [1230, 413] on input "7.18" at bounding box center [1227, 416] width 44 height 17
type input "3.00"
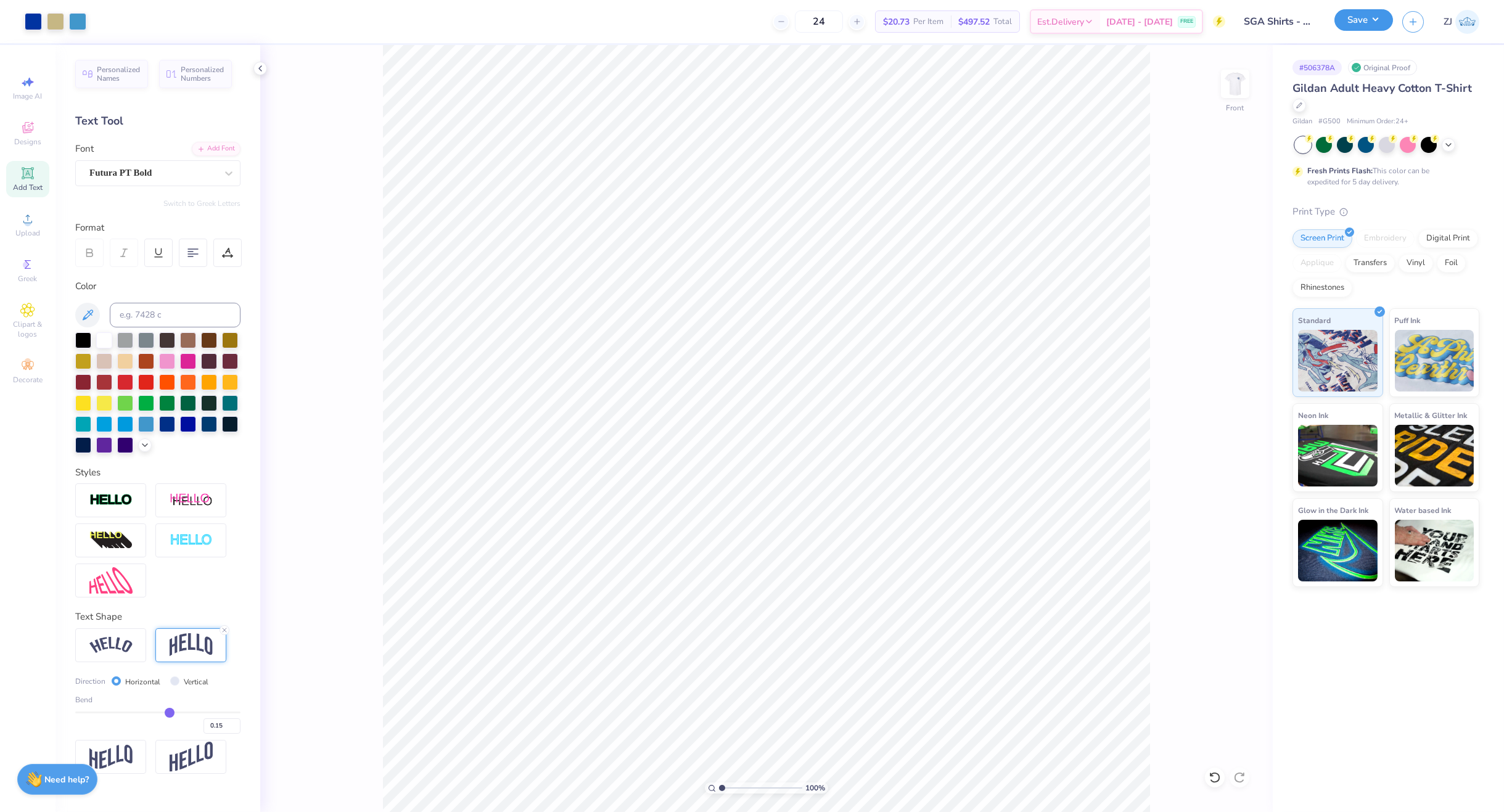
click at [1357, 17] on button "Save" at bounding box center [1364, 20] width 59 height 21
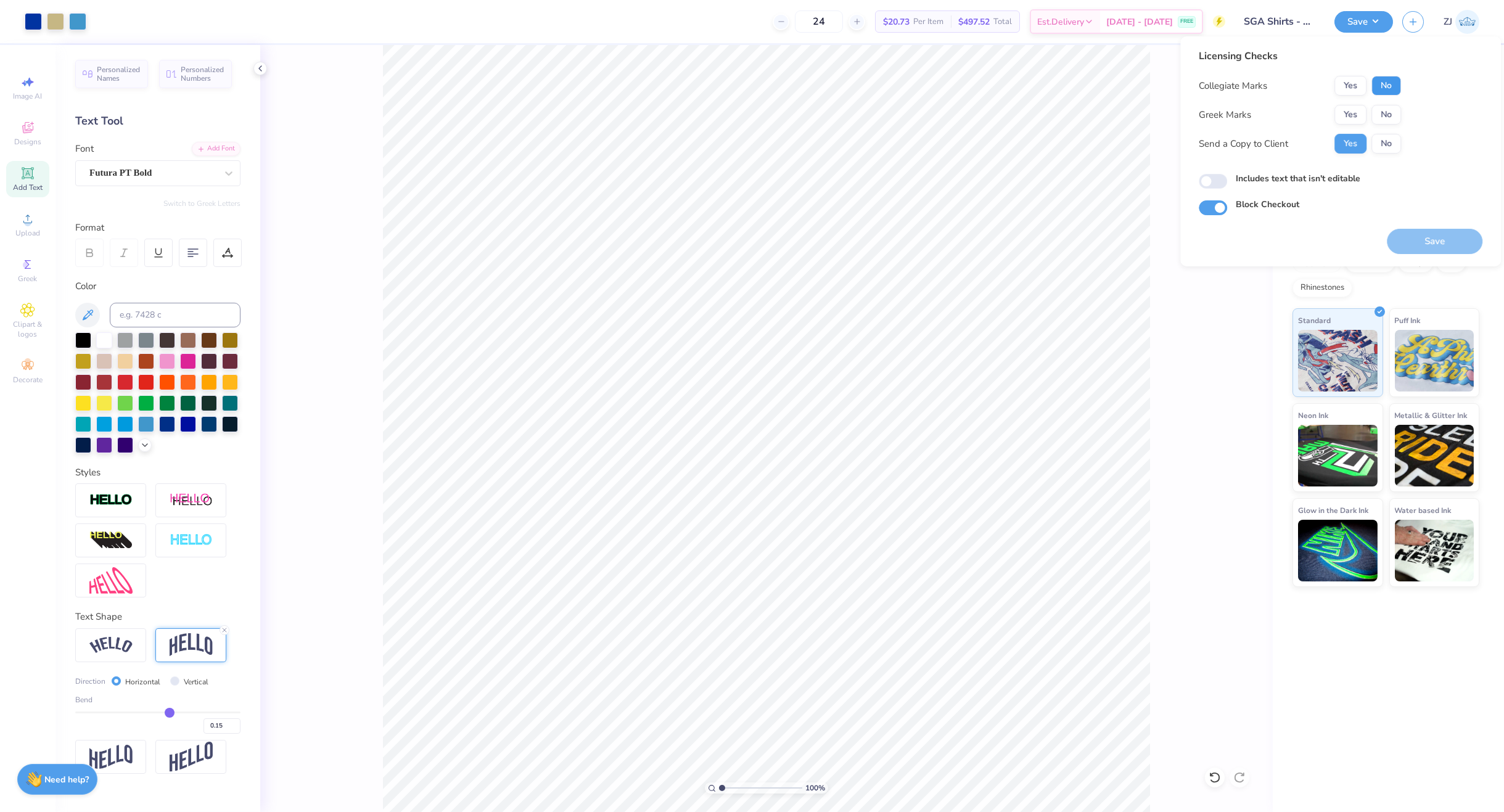
click at [1388, 88] on button "No" at bounding box center [1386, 85] width 30 height 20
click at [1386, 105] on button "No" at bounding box center [1386, 114] width 30 height 20
click at [1214, 186] on input "Includes text that isn't editable" at bounding box center [1213, 181] width 28 height 15
checkbox input "true"
click at [1482, 242] on button "Save" at bounding box center [1434, 241] width 95 height 25
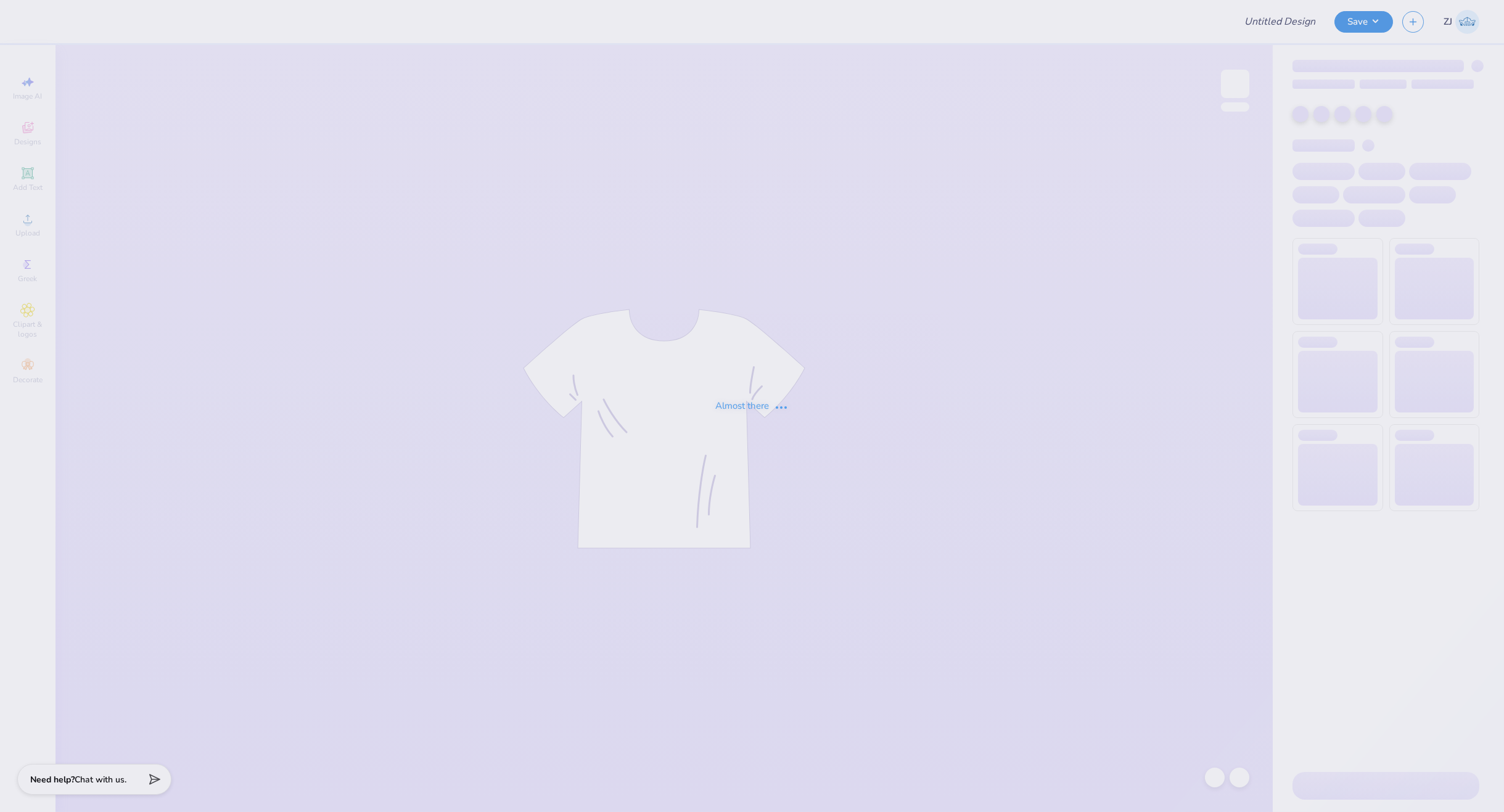
type input "Homecoming - Class Officer Collective at [GEOGRAPHIC_DATA] Un"
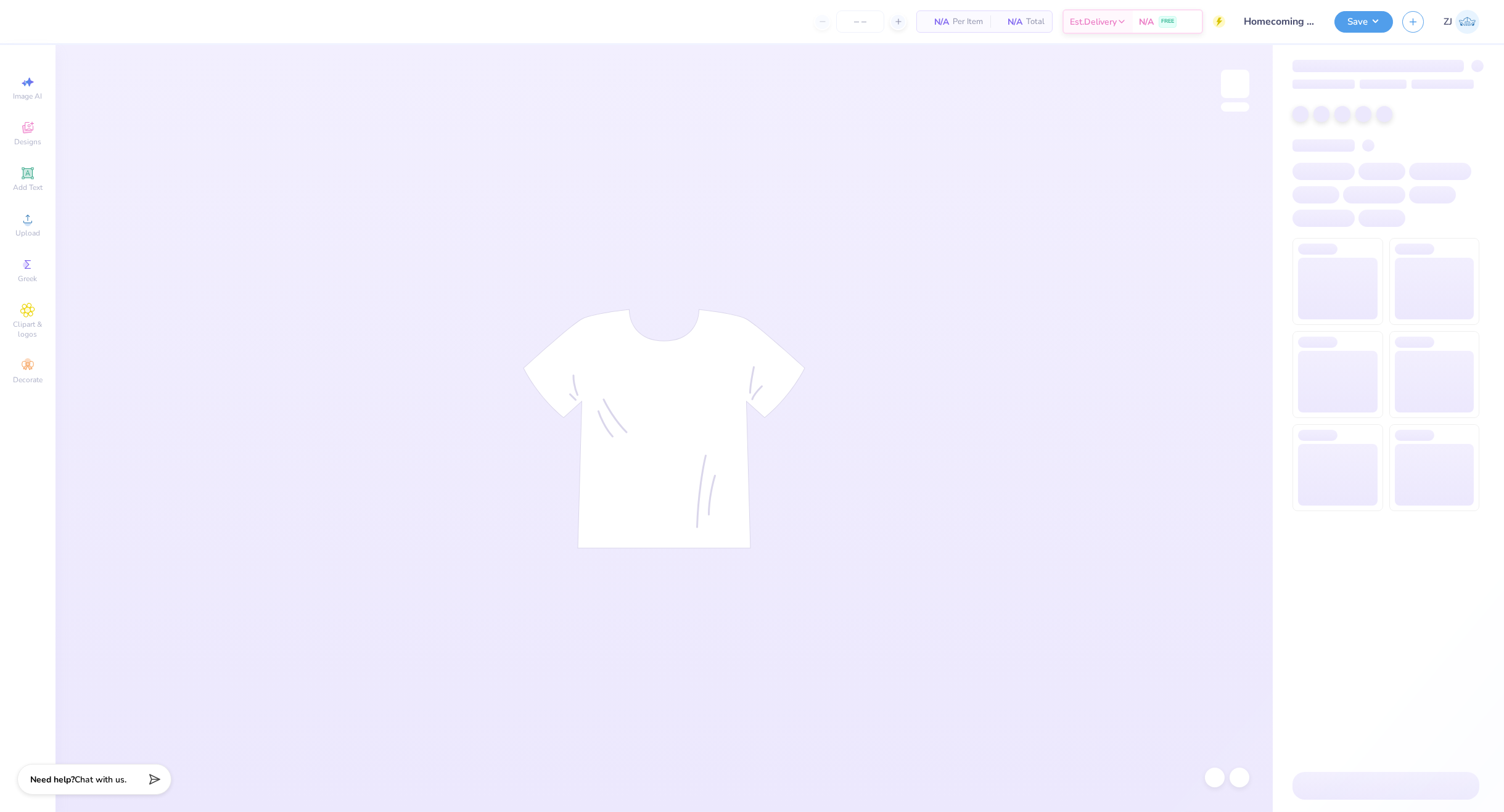
type input "500"
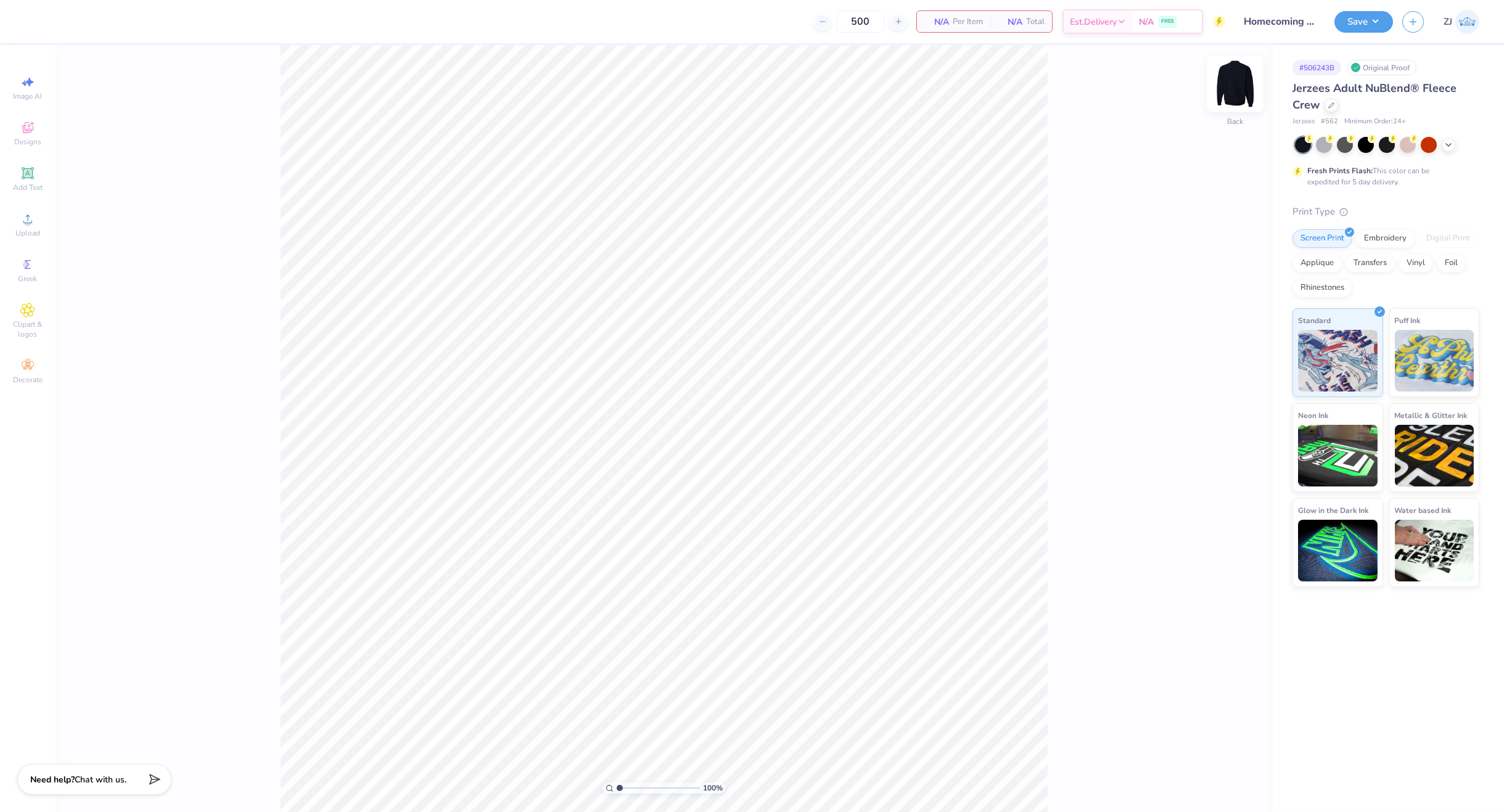
click at [1242, 83] on img at bounding box center [1235, 84] width 49 height 49
click at [1239, 90] on img at bounding box center [1235, 84] width 49 height 49
